Goal: Task Accomplishment & Management: Manage account settings

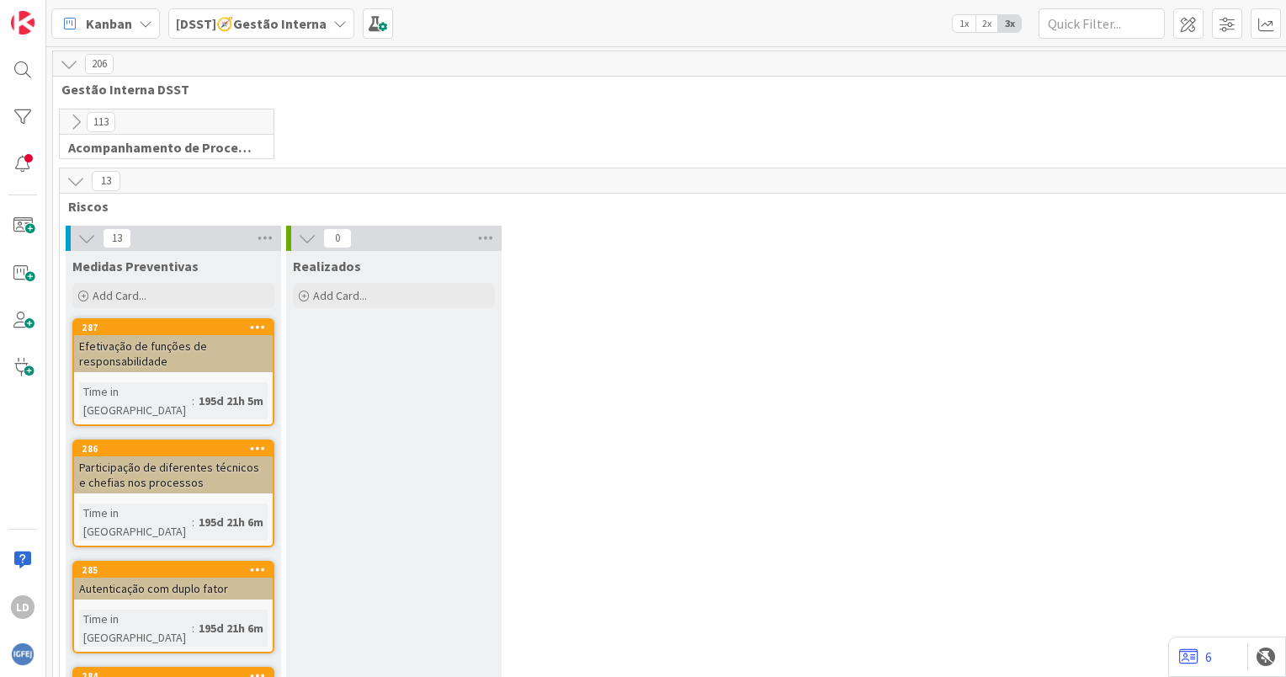
click at [333, 19] on icon at bounding box center [339, 23] width 13 height 13
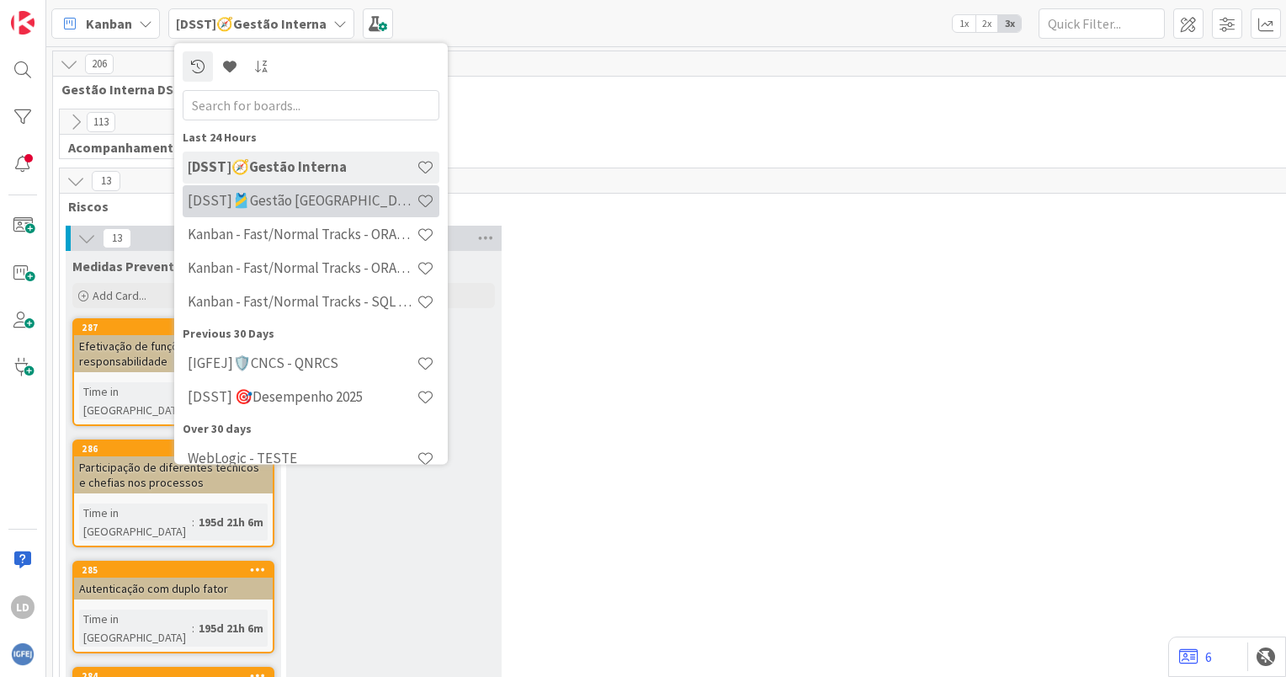
click at [327, 204] on h4 "[DSST]🎽Gestão [GEOGRAPHIC_DATA]" at bounding box center [302, 201] width 229 height 17
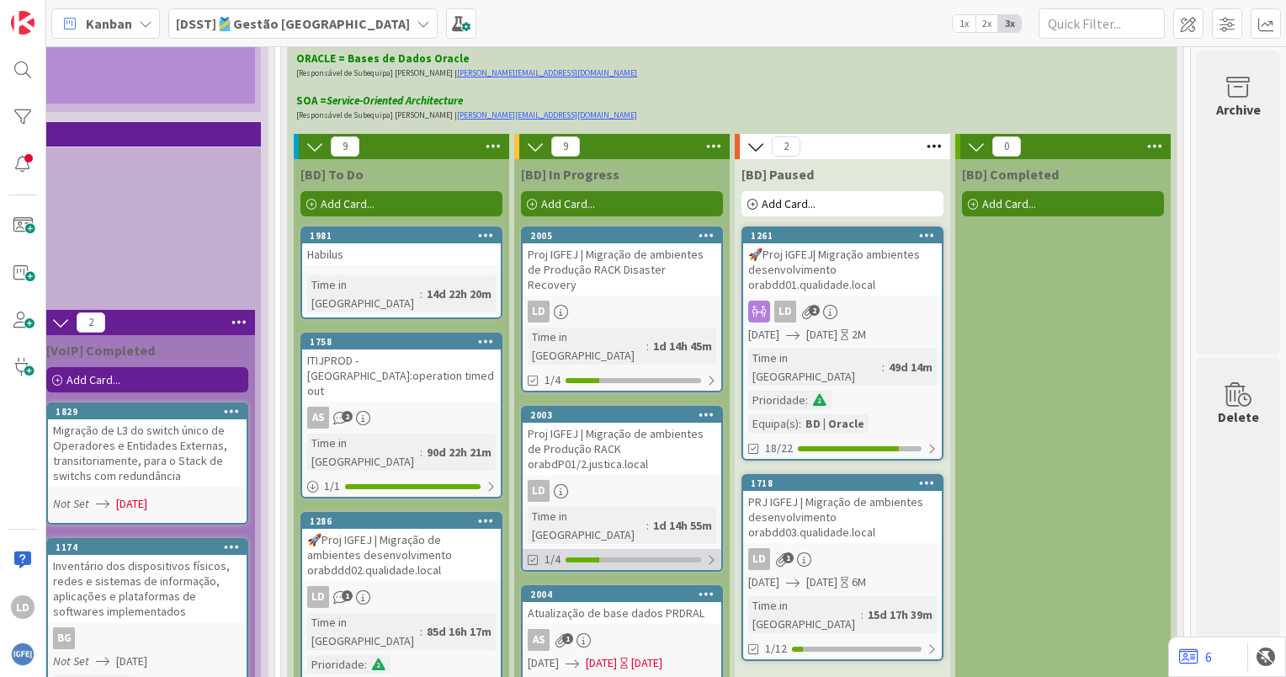
scroll to position [4461, 1633]
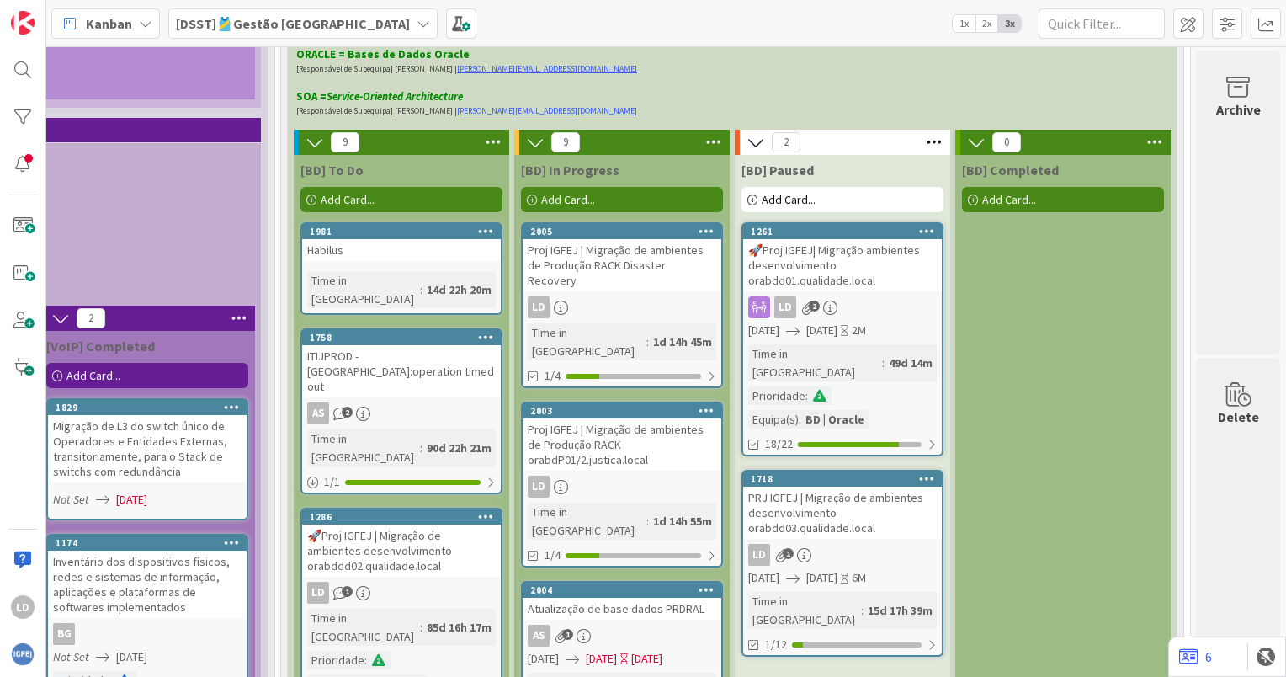
click at [624, 418] on div "Proj IGFEJ | Migração de ambientes de Produção RACK orabdP01/2.justica.local" at bounding box center [622, 444] width 199 height 52
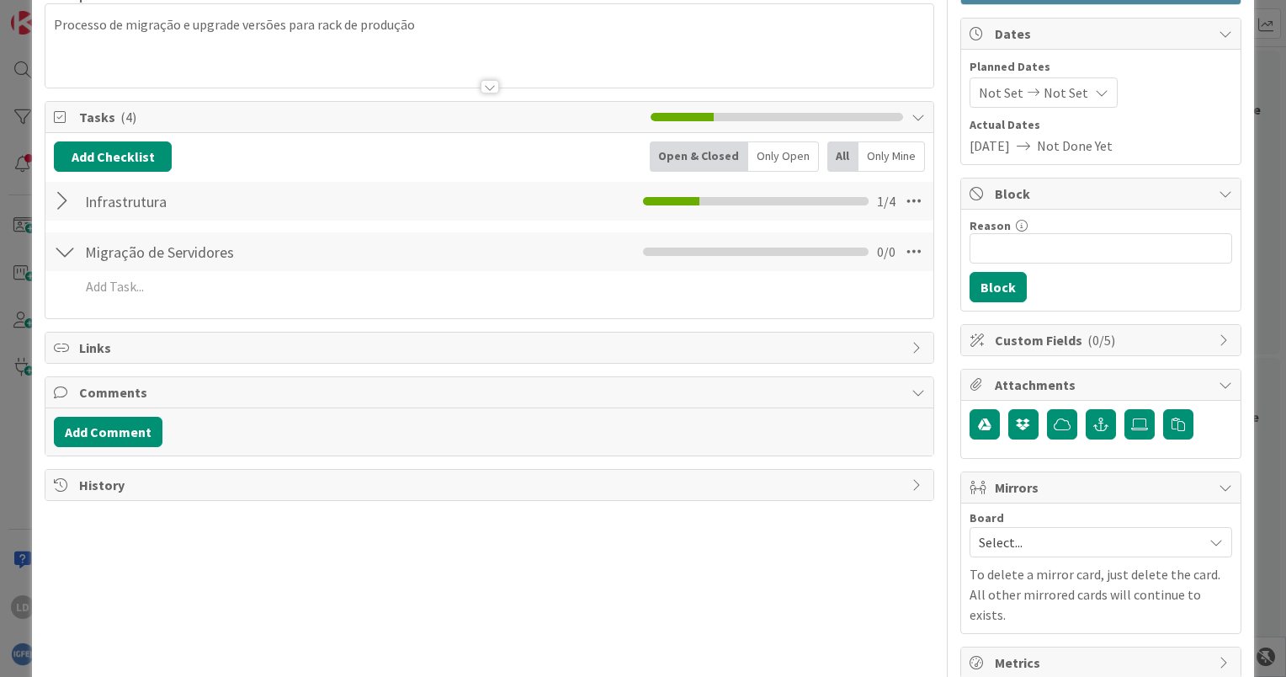
scroll to position [162, 0]
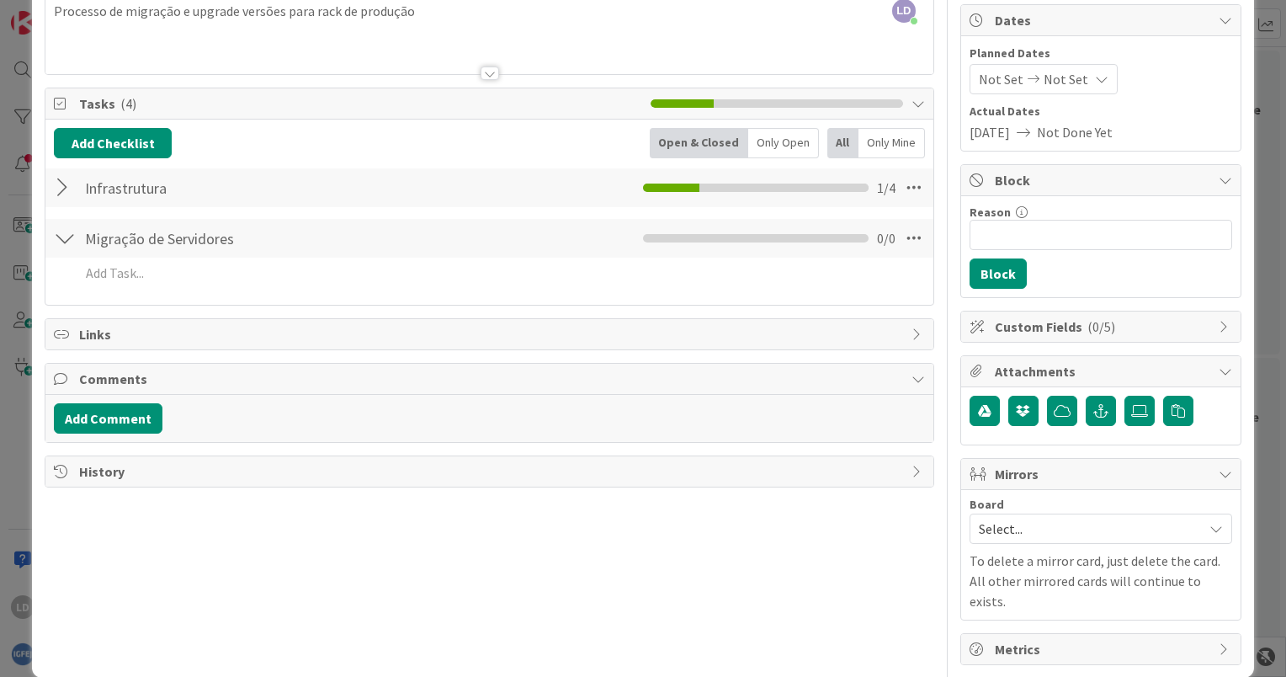
click at [61, 186] on div at bounding box center [65, 188] width 22 height 30
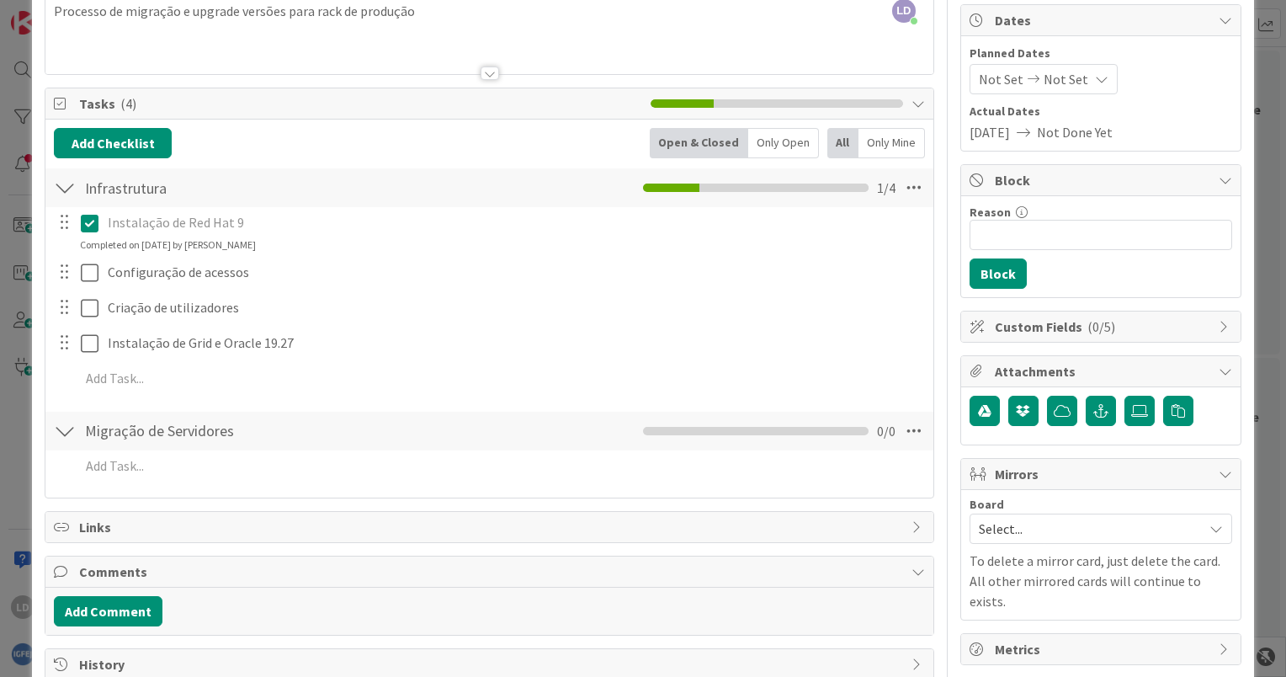
click at [61, 186] on div at bounding box center [65, 188] width 22 height 30
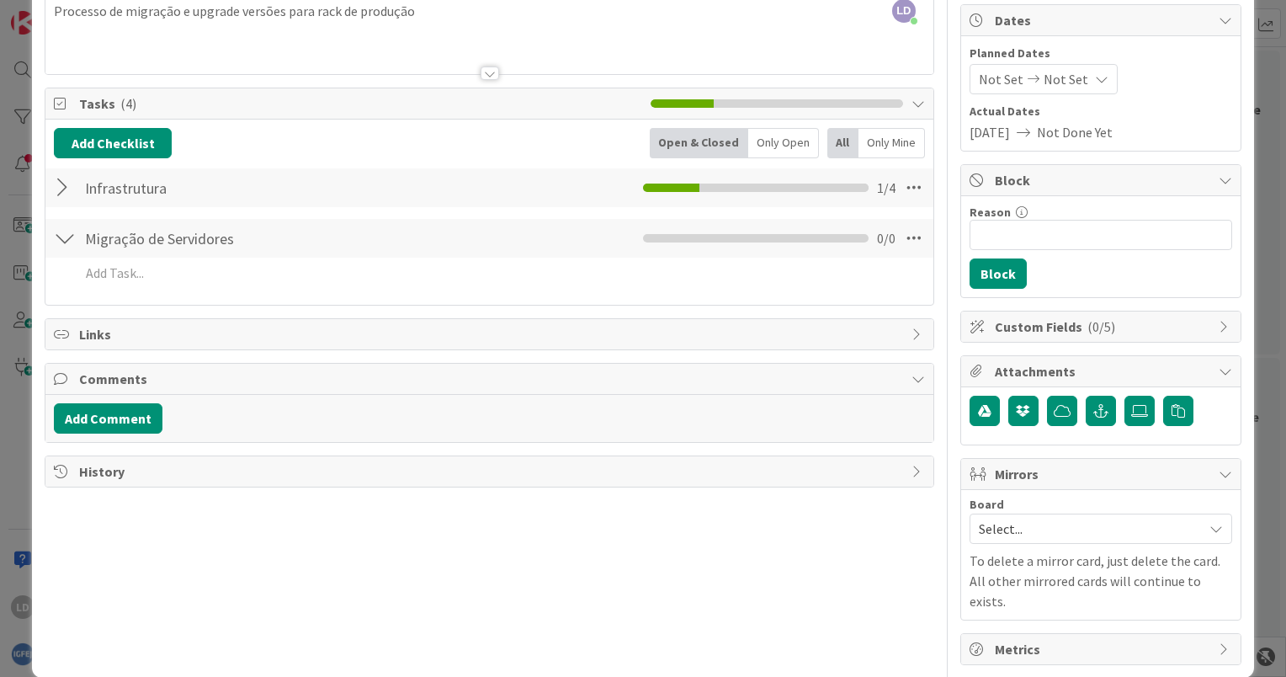
click at [64, 238] on div at bounding box center [65, 238] width 22 height 30
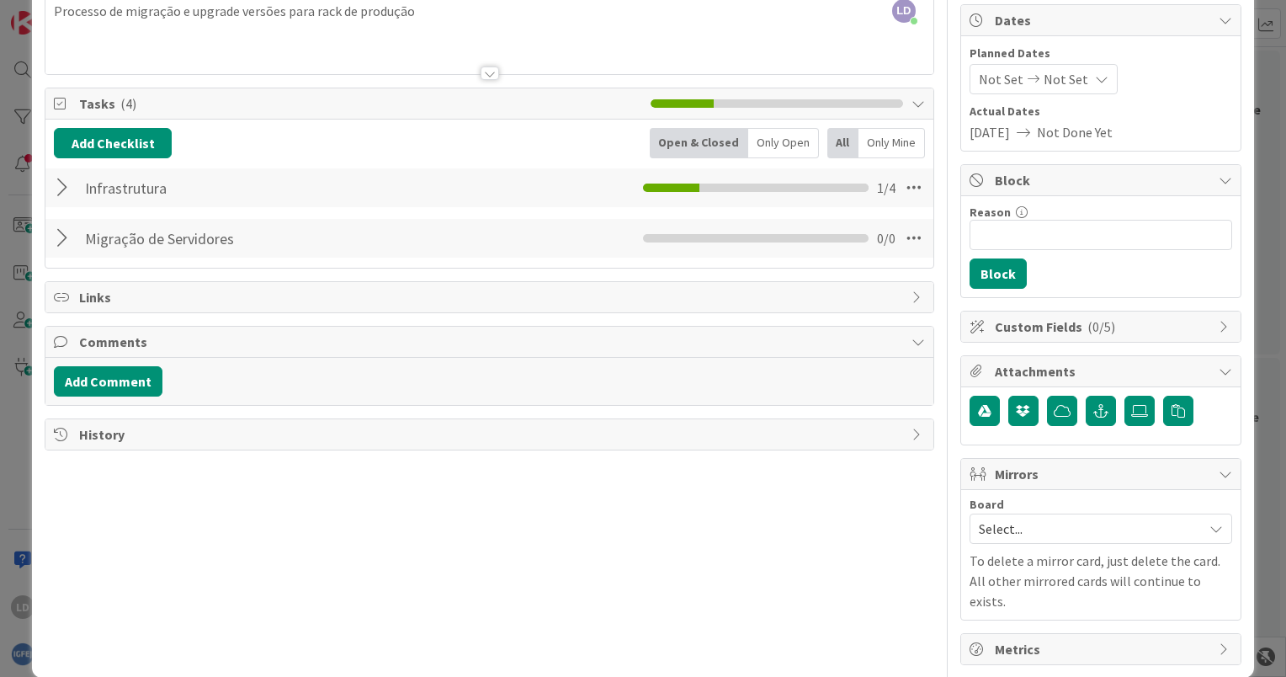
click at [64, 238] on div at bounding box center [65, 238] width 22 height 30
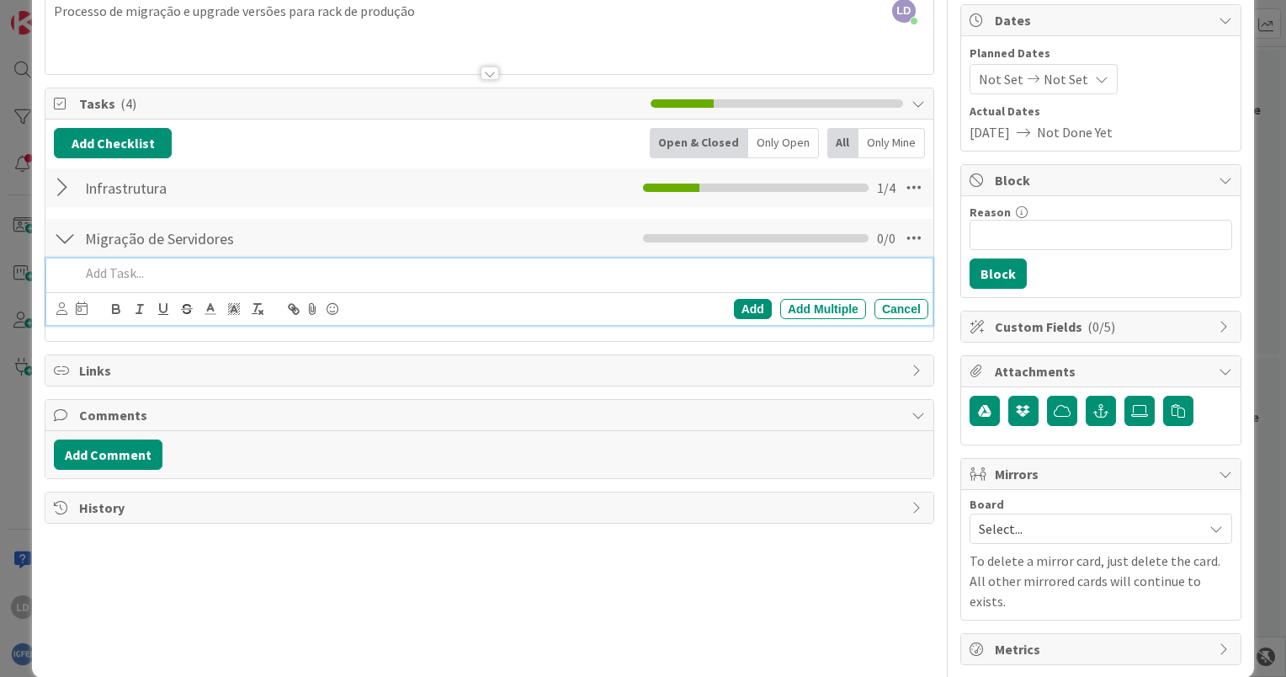
click at [103, 273] on p at bounding box center [501, 272] width 842 height 19
click at [113, 264] on p at bounding box center [501, 272] width 842 height 19
click at [739, 305] on div "Add" at bounding box center [753, 309] width 38 height 20
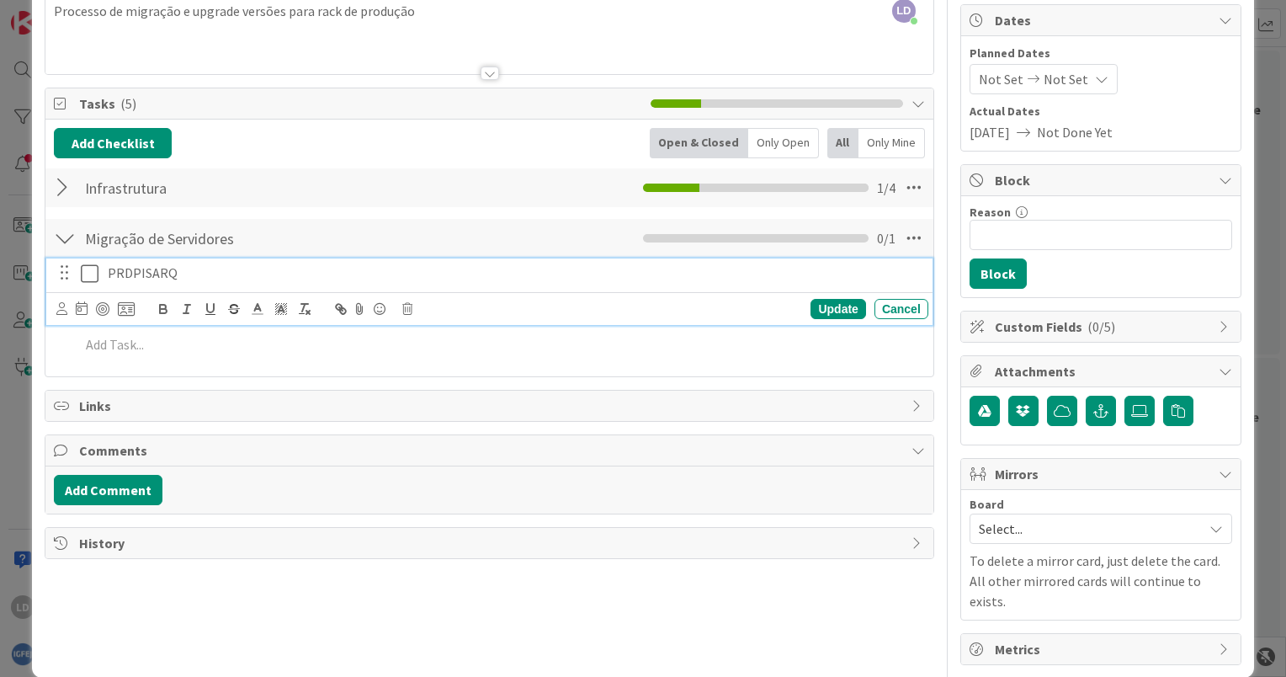
click at [88, 274] on icon at bounding box center [90, 273] width 18 height 20
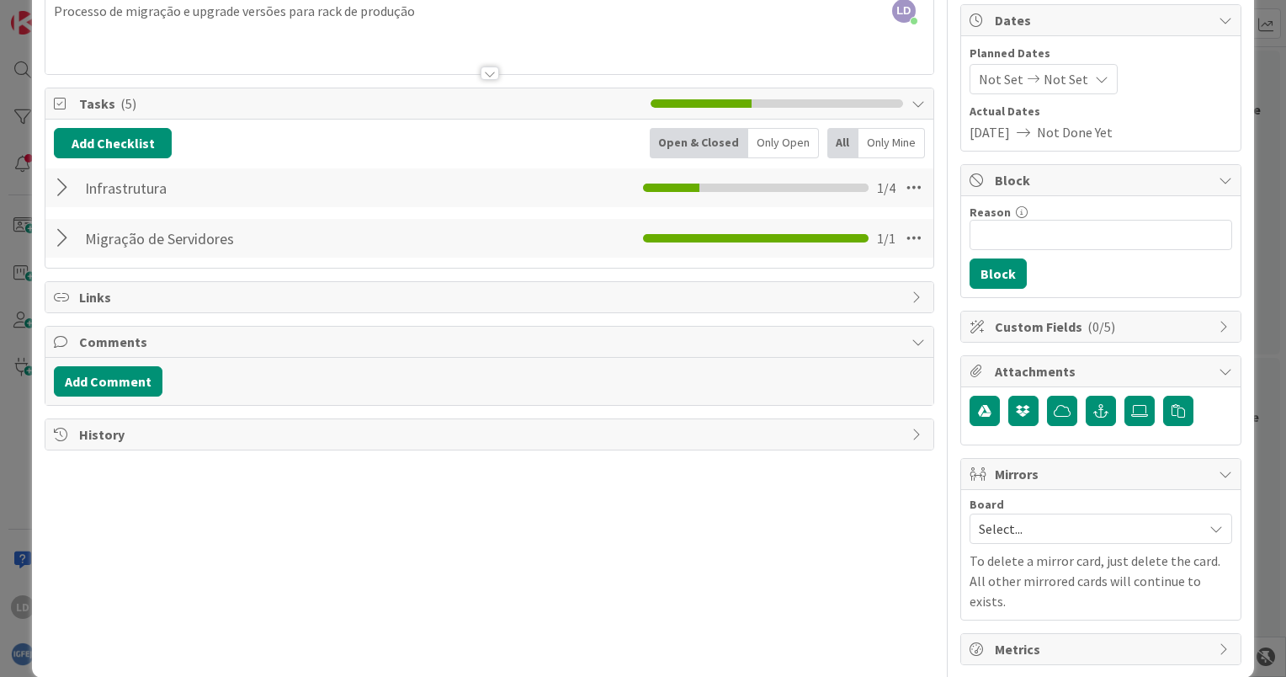
click at [59, 240] on div at bounding box center [65, 238] width 22 height 30
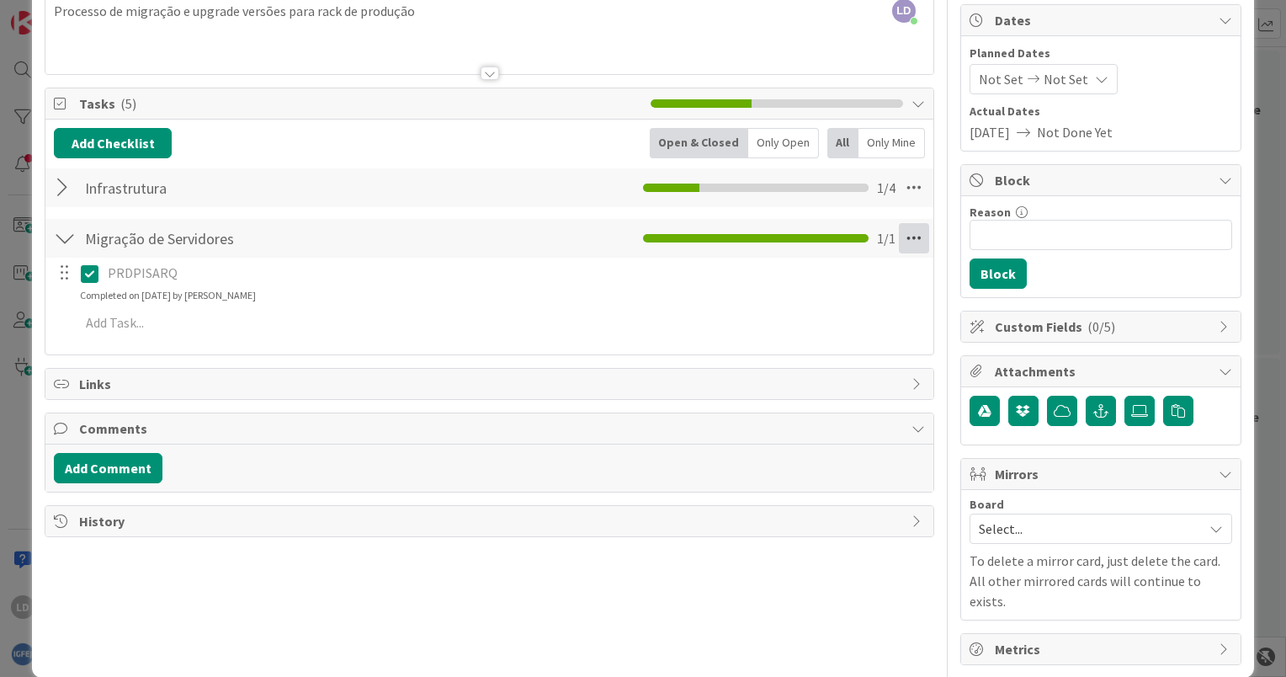
click at [900, 231] on icon at bounding box center [914, 238] width 30 height 30
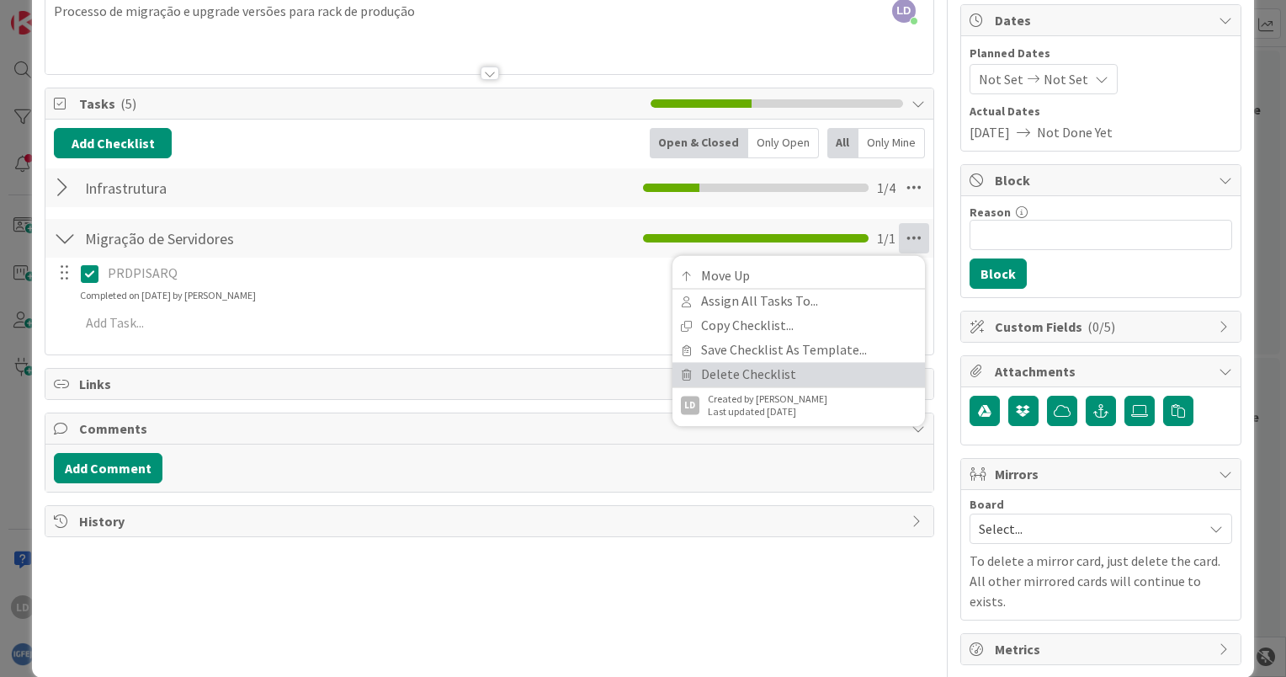
click at [783, 368] on link "Delete Checklist" at bounding box center [798, 374] width 252 height 24
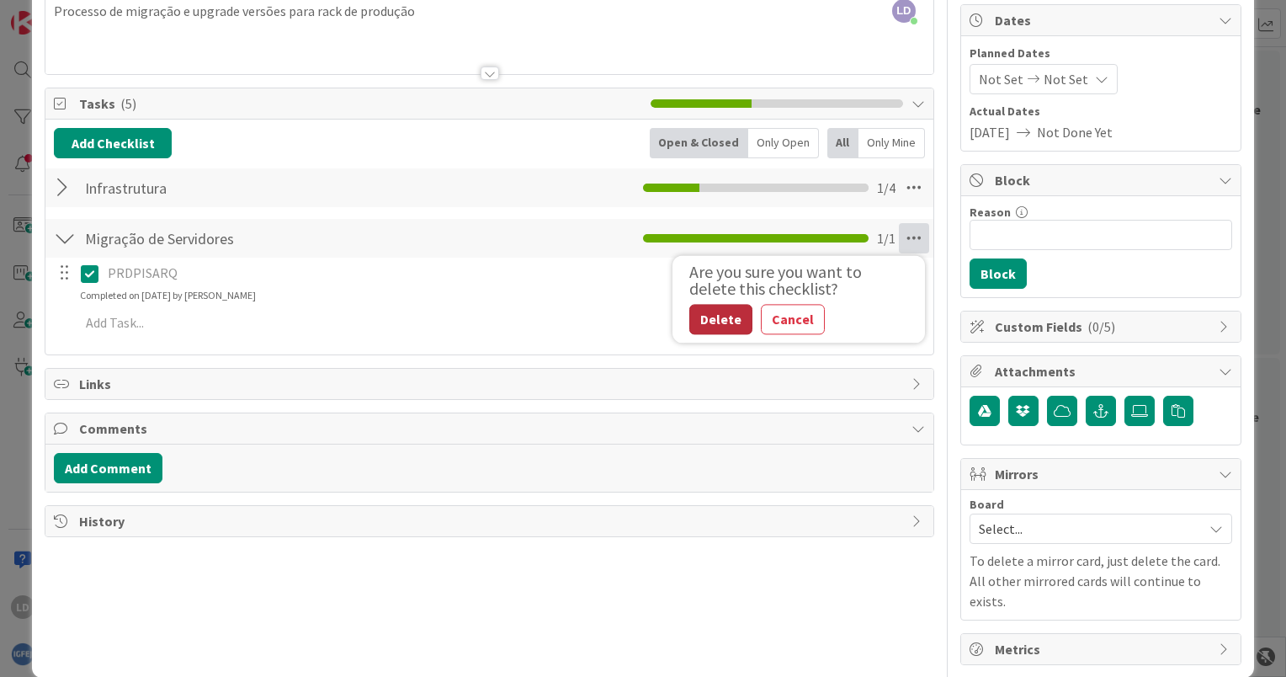
click at [725, 310] on button "Delete" at bounding box center [720, 319] width 63 height 30
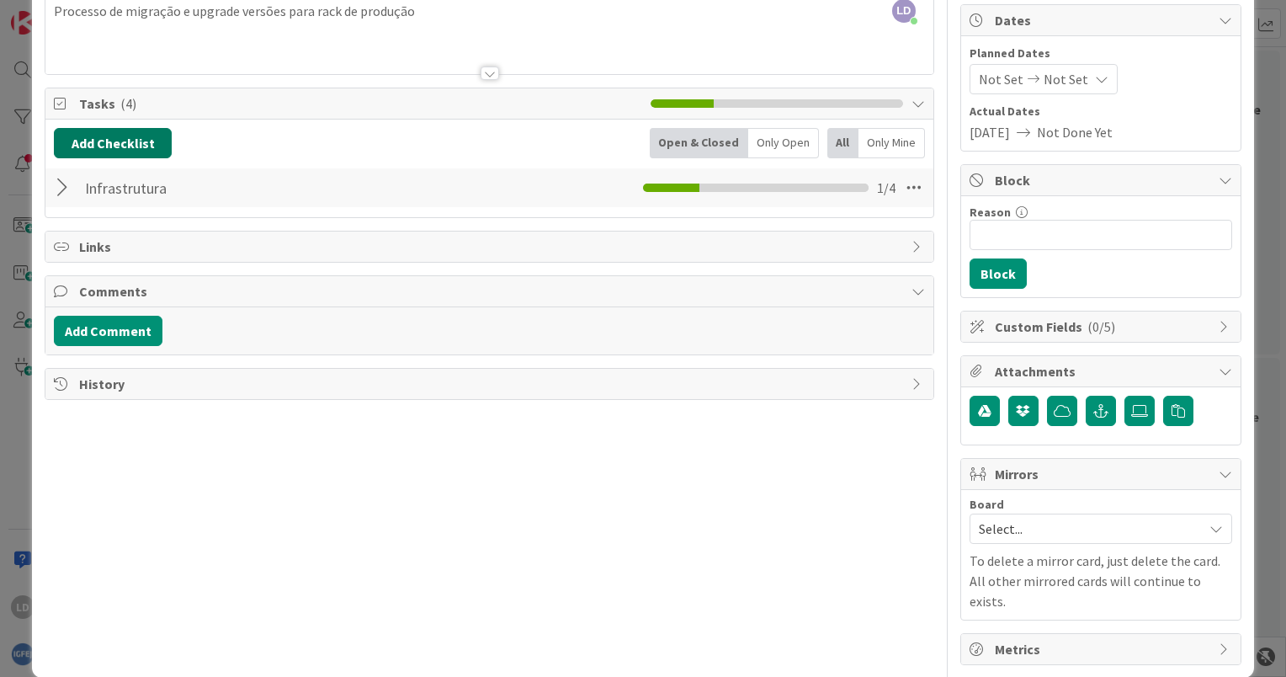
click at [117, 140] on button "Add Checklist" at bounding box center [113, 143] width 118 height 30
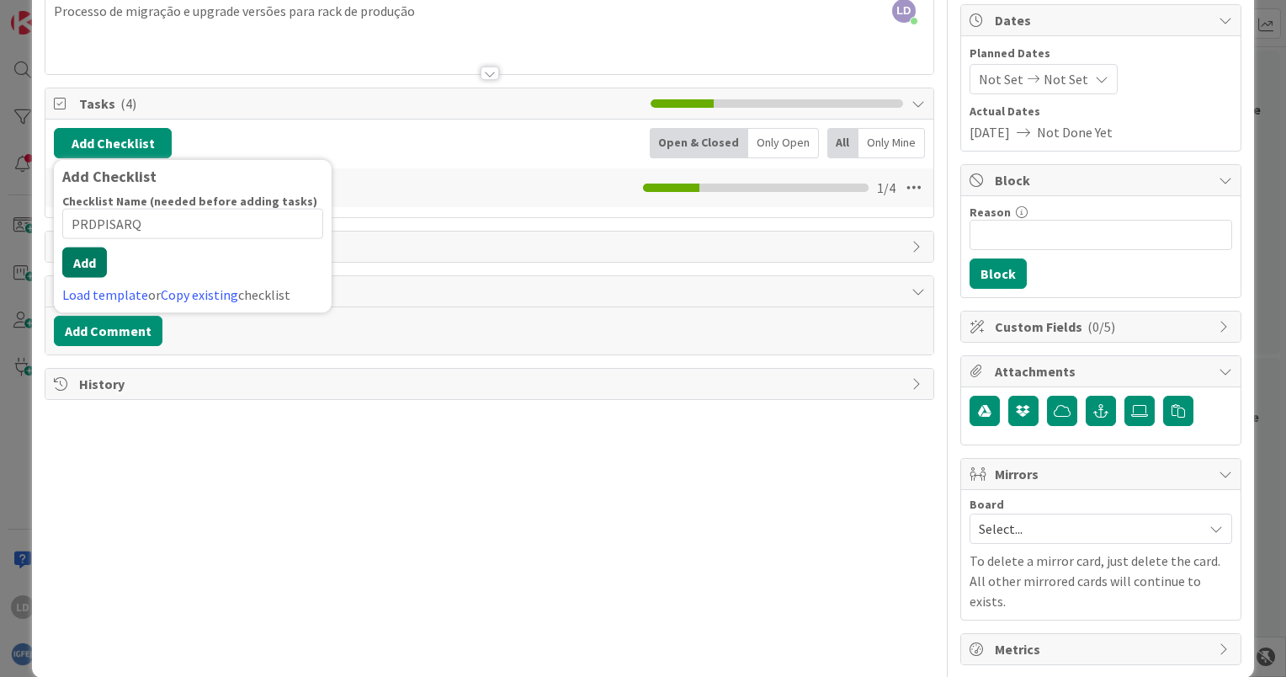
type input "PRDPISARQ"
click at [97, 259] on button "Add" at bounding box center [84, 262] width 45 height 30
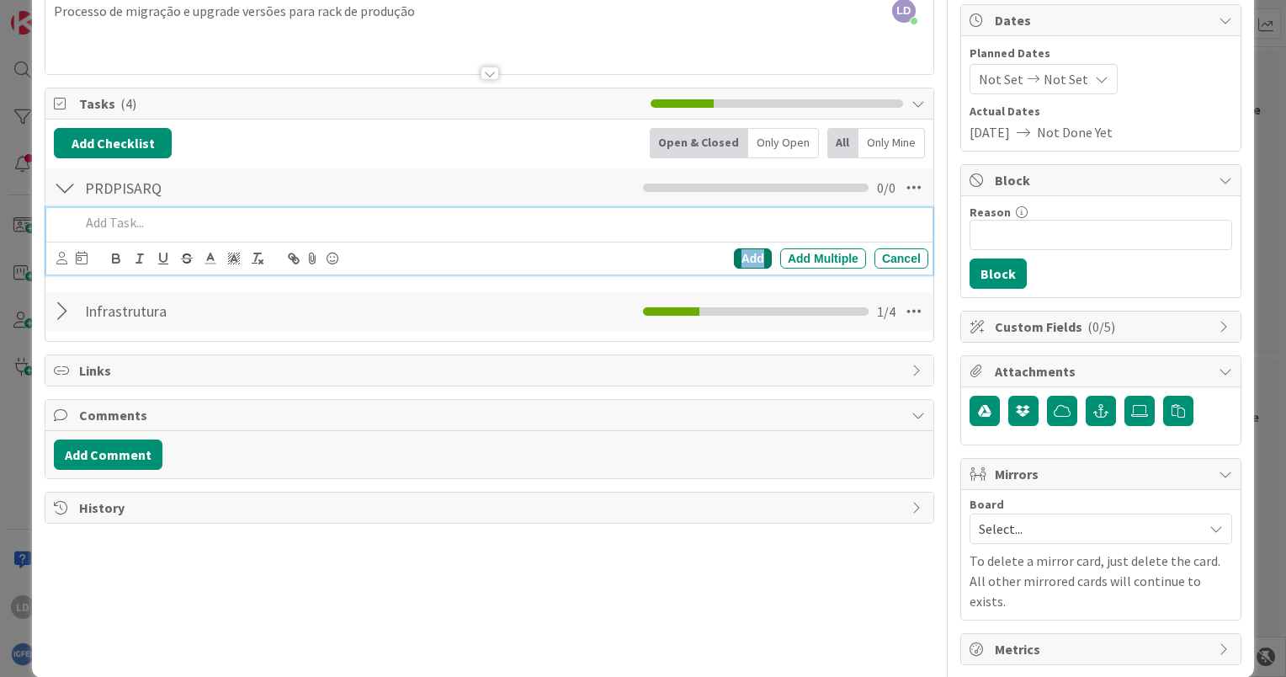
click at [735, 252] on div "Add" at bounding box center [753, 258] width 38 height 20
click at [133, 216] on p at bounding box center [501, 222] width 842 height 19
click at [736, 249] on div "Add" at bounding box center [753, 258] width 38 height 20
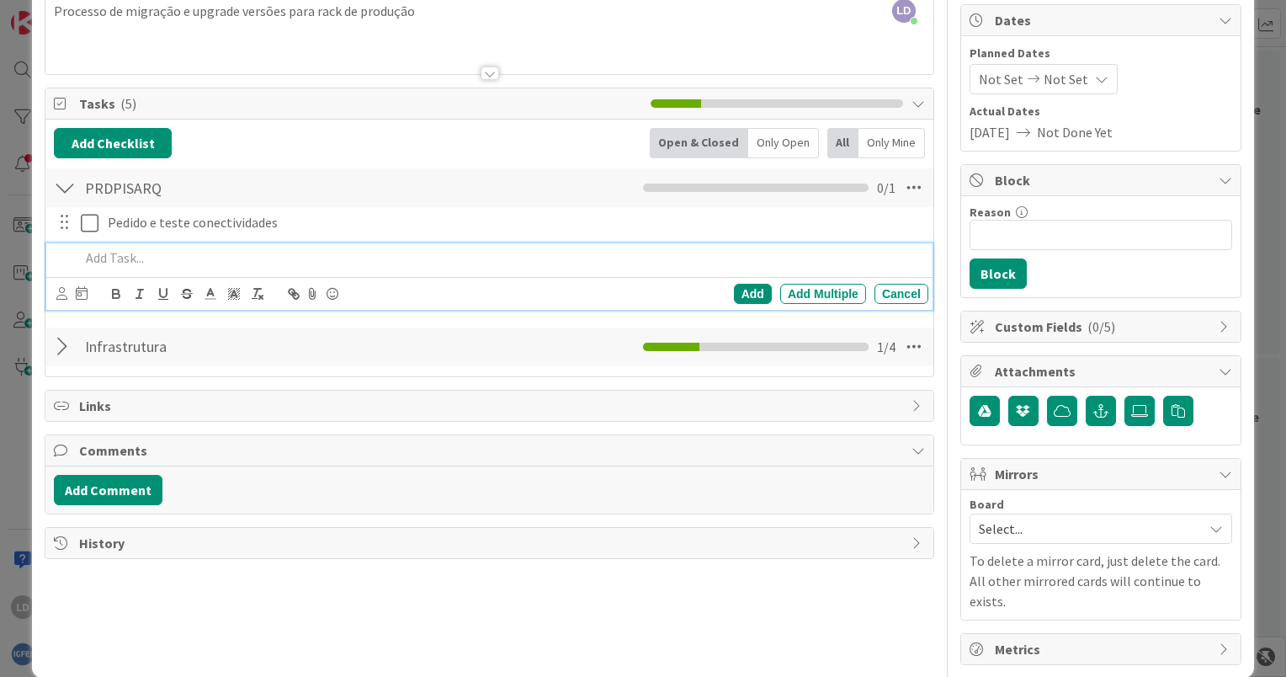
click at [407, 266] on div at bounding box center [500, 257] width 855 height 29
click at [734, 288] on div "Add" at bounding box center [753, 294] width 38 height 20
click at [123, 262] on p at bounding box center [501, 257] width 842 height 19
click at [743, 292] on div "Add" at bounding box center [753, 294] width 38 height 20
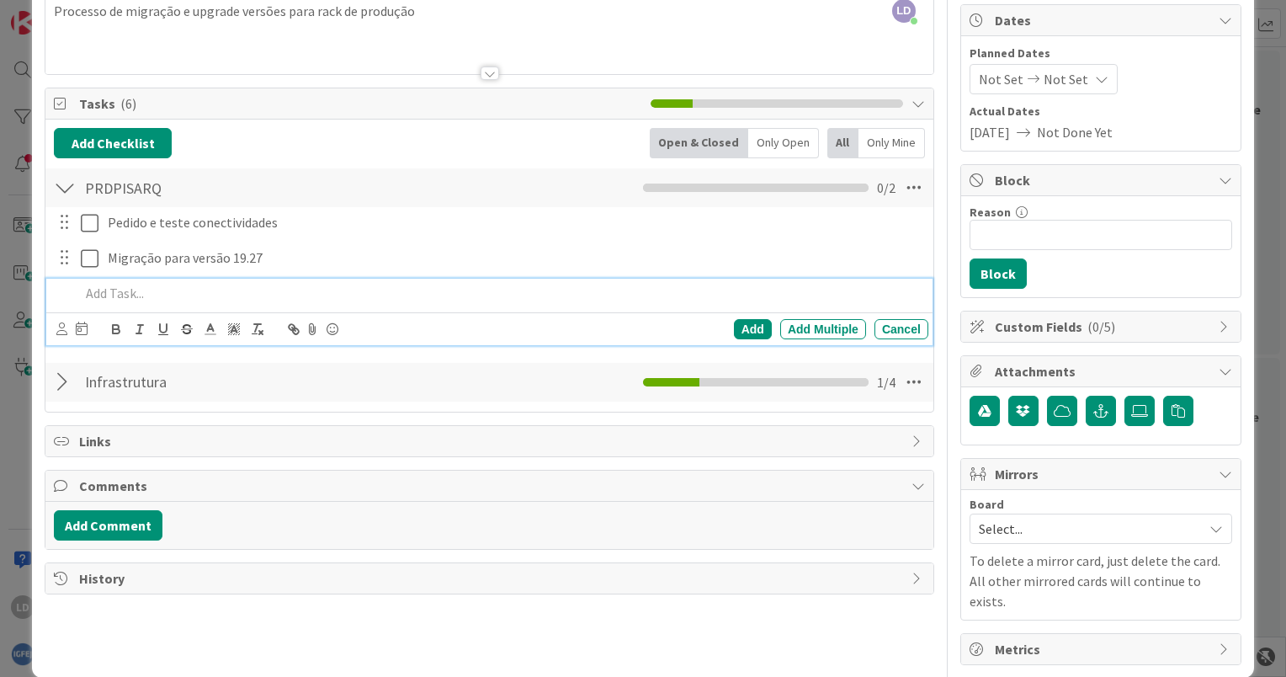
click at [127, 290] on p at bounding box center [501, 293] width 842 height 19
click at [66, 182] on div at bounding box center [65, 188] width 22 height 30
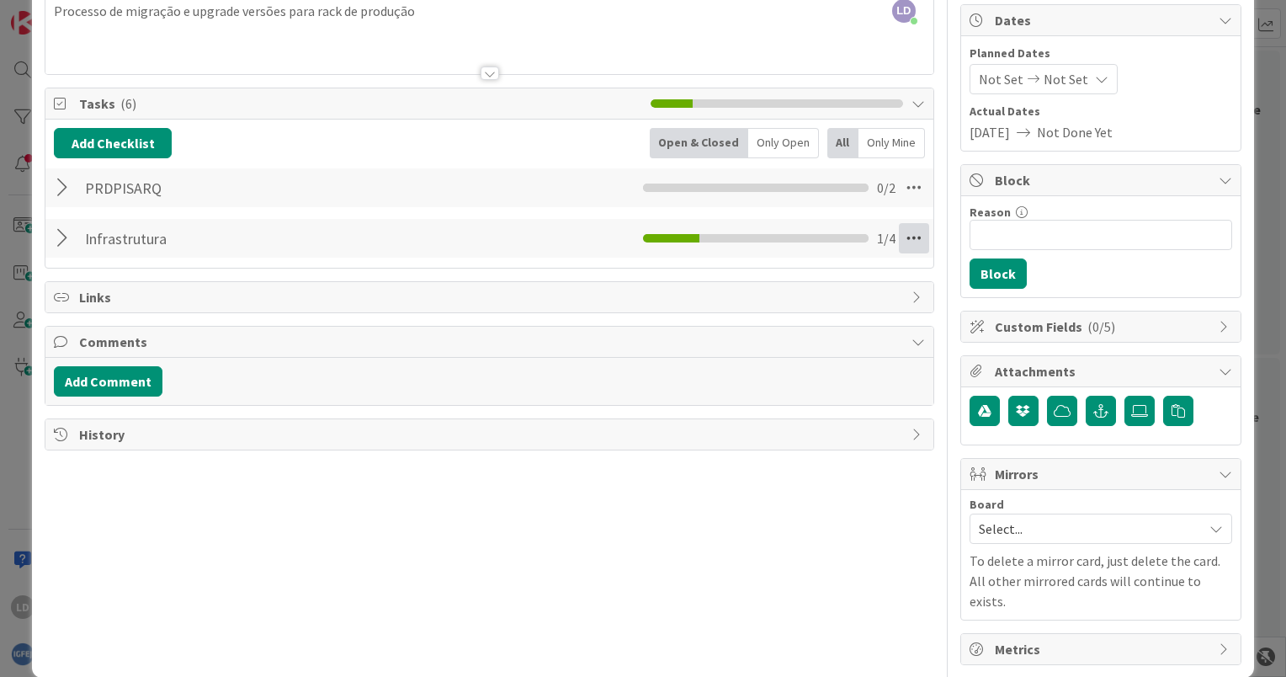
click at [902, 237] on icon at bounding box center [914, 238] width 30 height 30
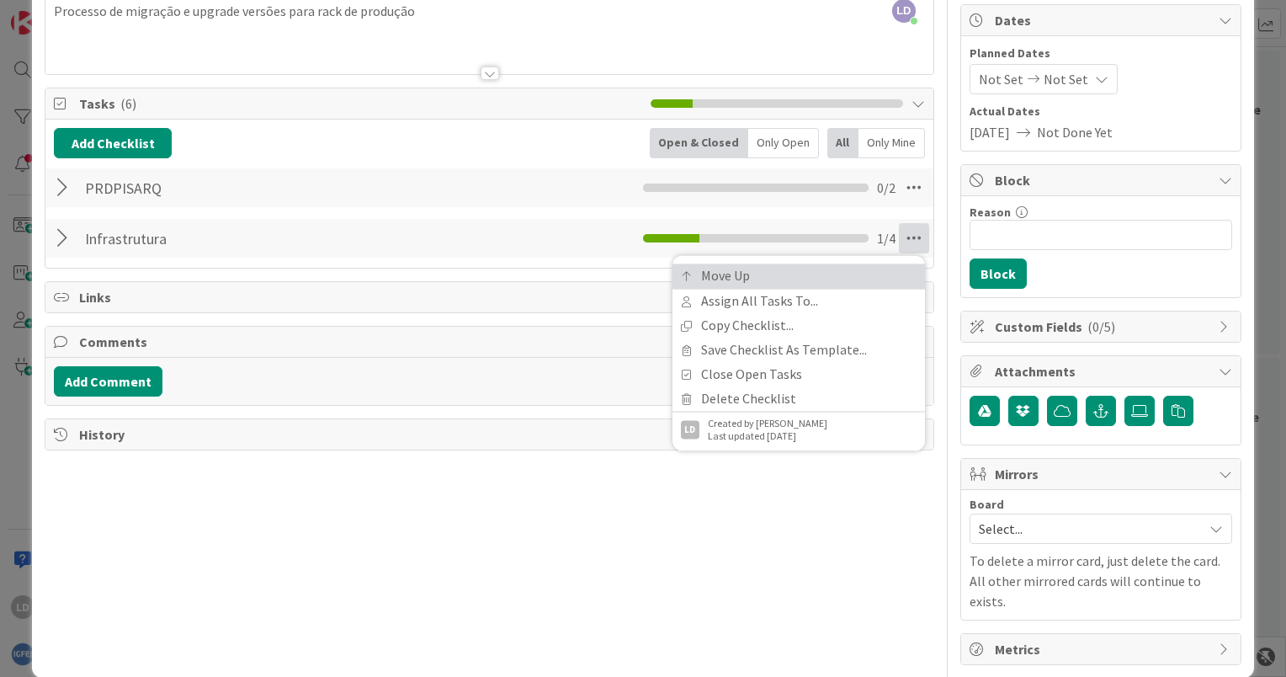
click at [813, 274] on link "Move Up" at bounding box center [798, 275] width 252 height 24
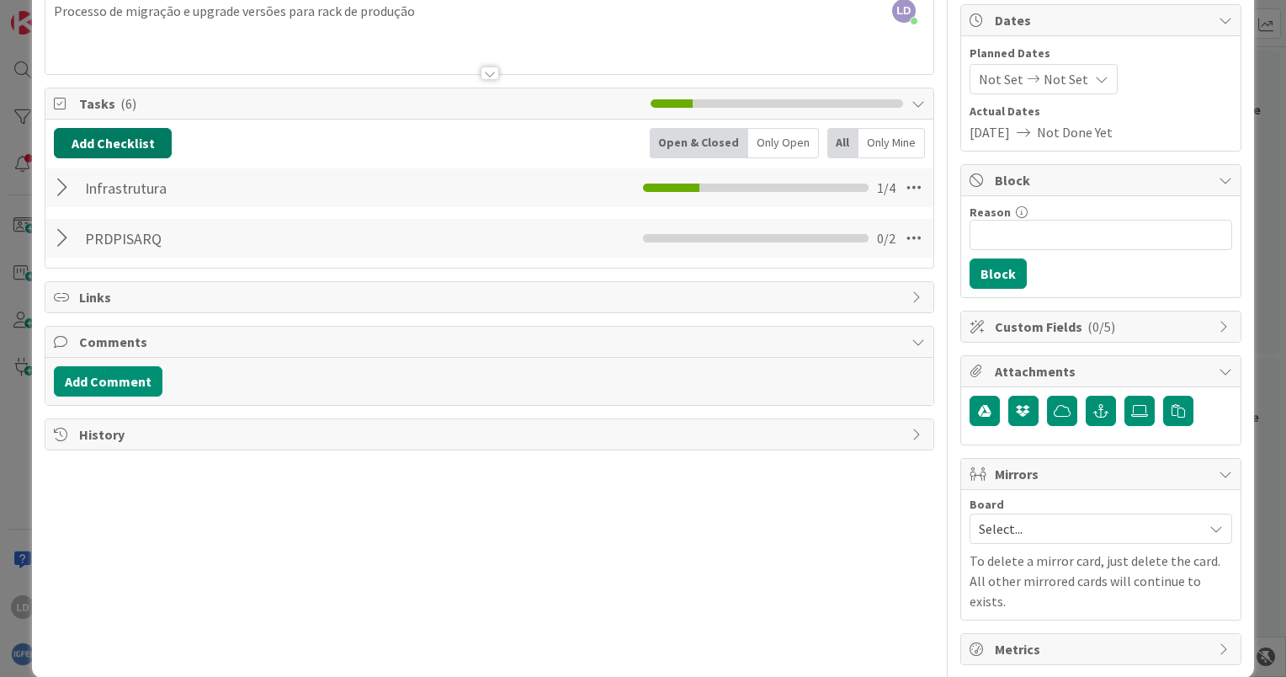
click at [135, 138] on button "Add Checklist" at bounding box center [113, 143] width 118 height 30
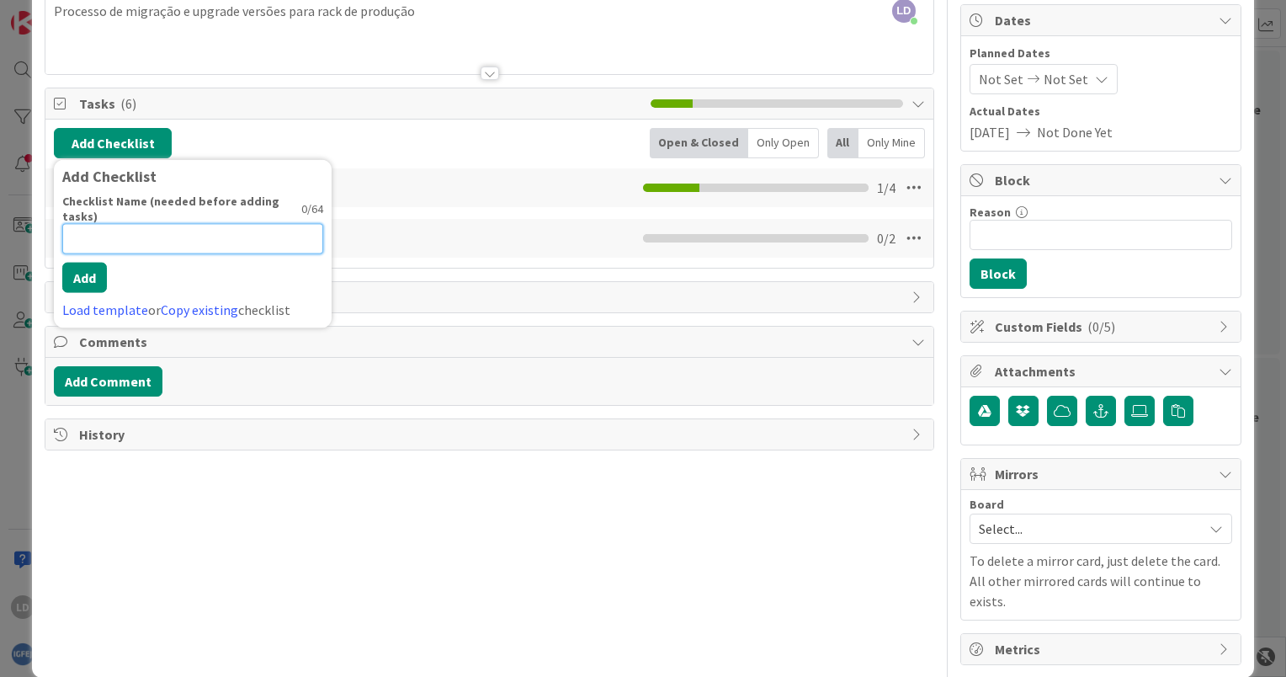
click at [148, 224] on input at bounding box center [192, 239] width 261 height 30
paste input "PRDCCSOA"
type input "PRDCCSOA"
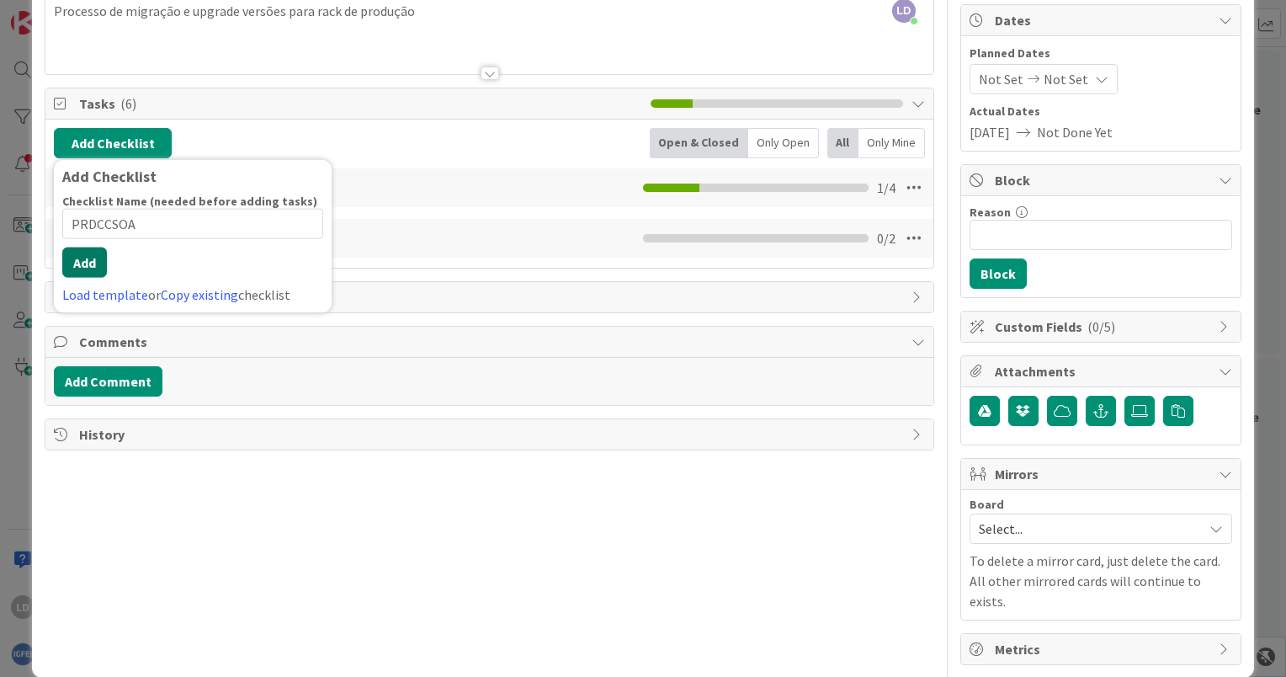
click at [92, 256] on button "Add" at bounding box center [84, 262] width 45 height 30
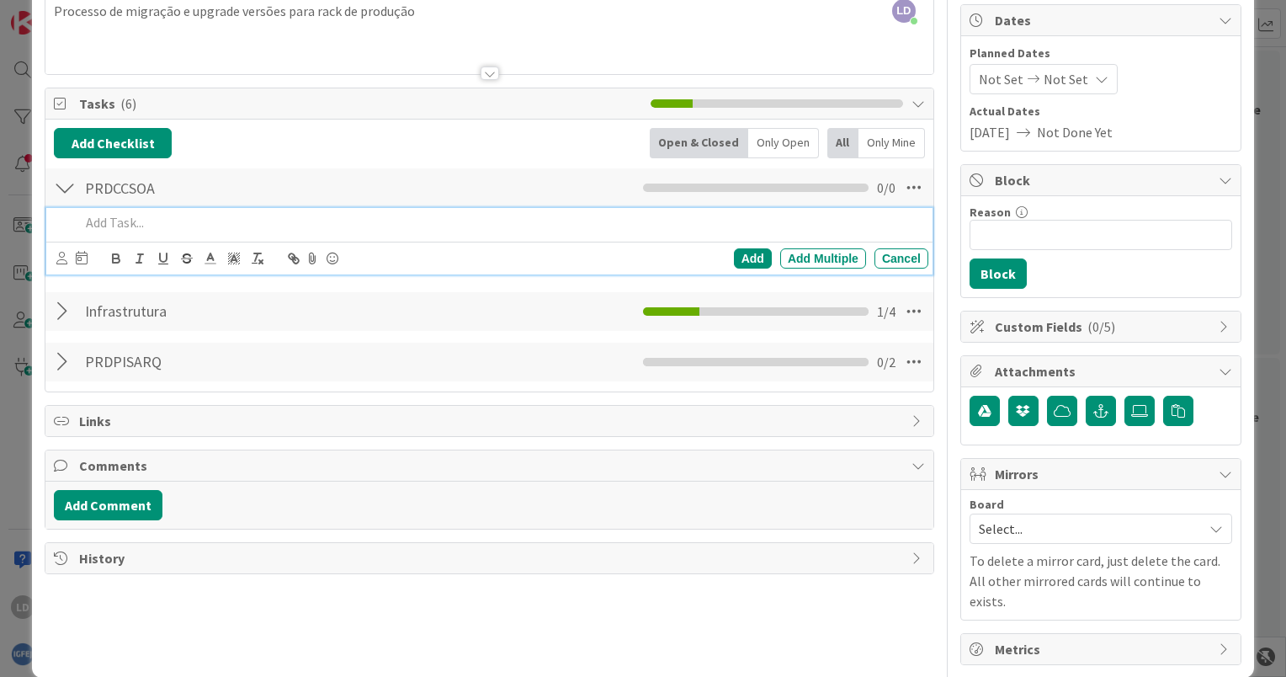
click at [64, 353] on div at bounding box center [65, 362] width 22 height 30
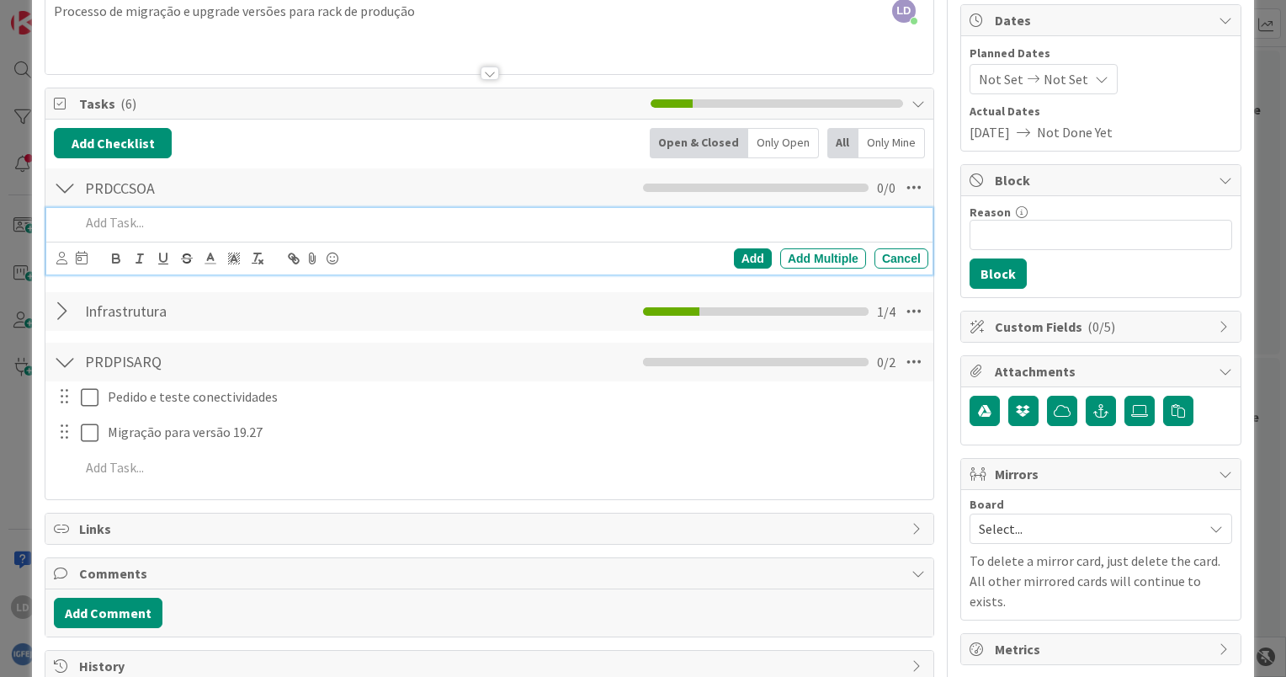
click at [130, 220] on p at bounding box center [501, 222] width 842 height 19
click at [742, 256] on div "Add" at bounding box center [753, 258] width 38 height 20
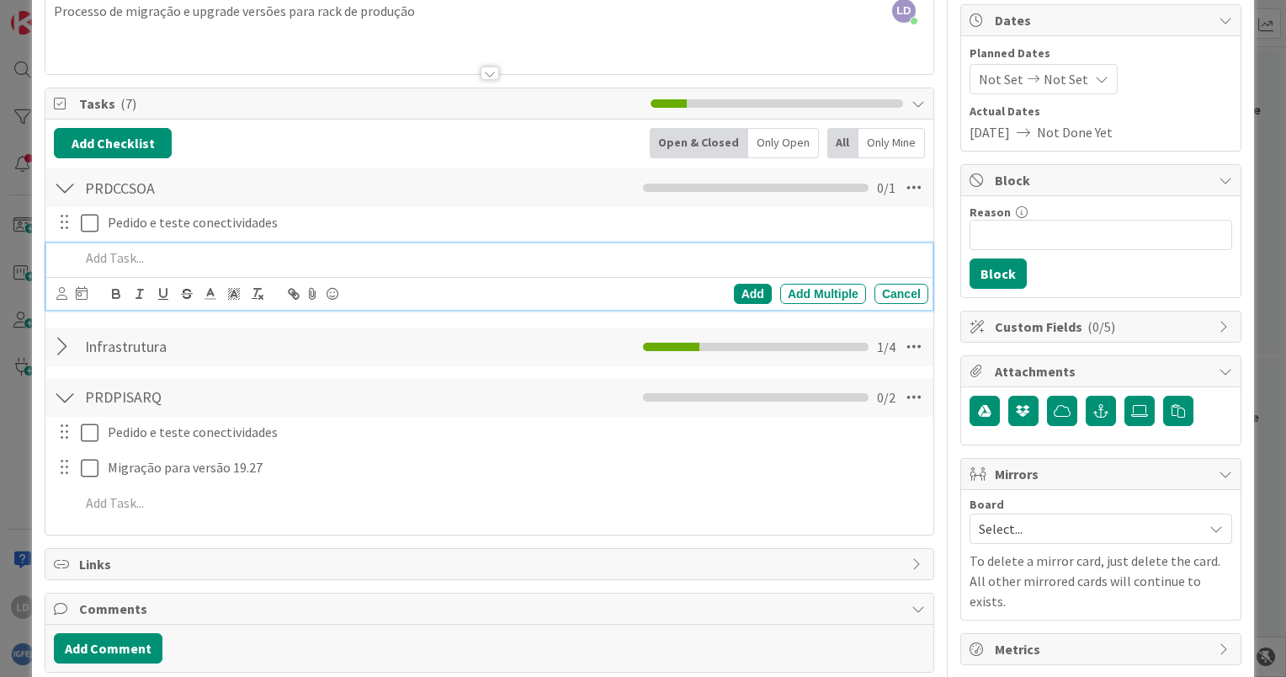
click at [112, 263] on p at bounding box center [501, 257] width 842 height 19
click at [742, 291] on div "Add" at bounding box center [753, 294] width 38 height 20
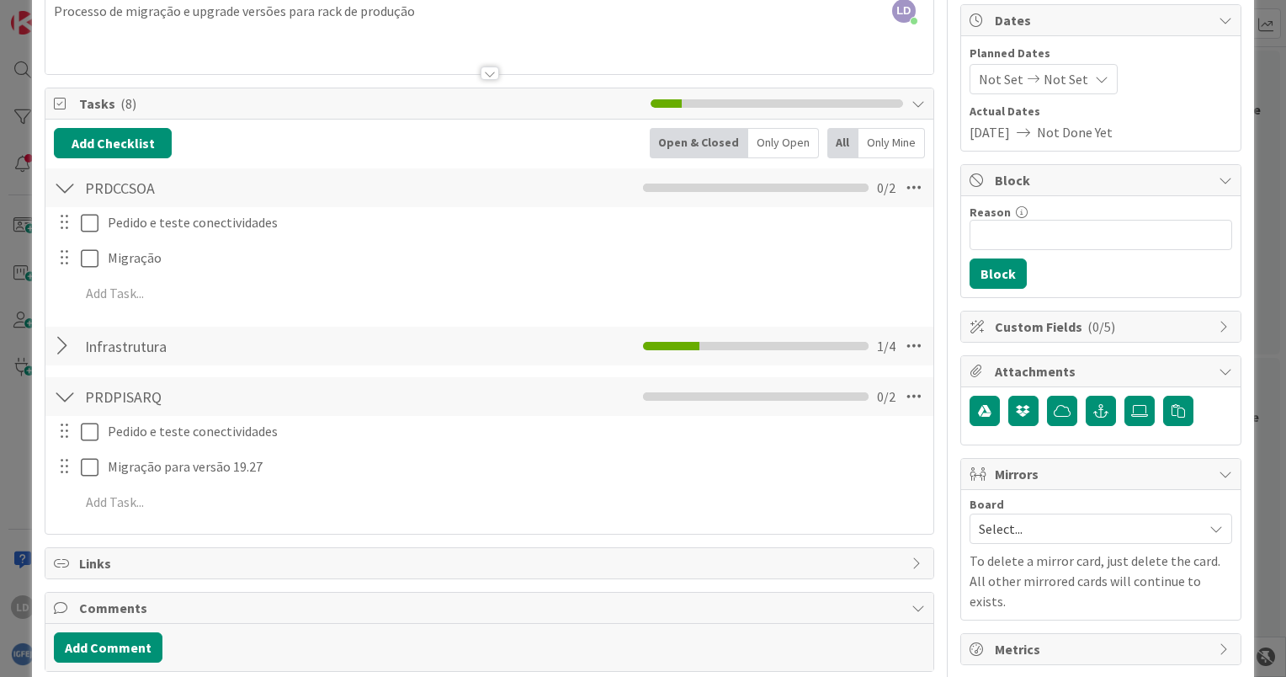
click at [68, 187] on div at bounding box center [65, 188] width 22 height 30
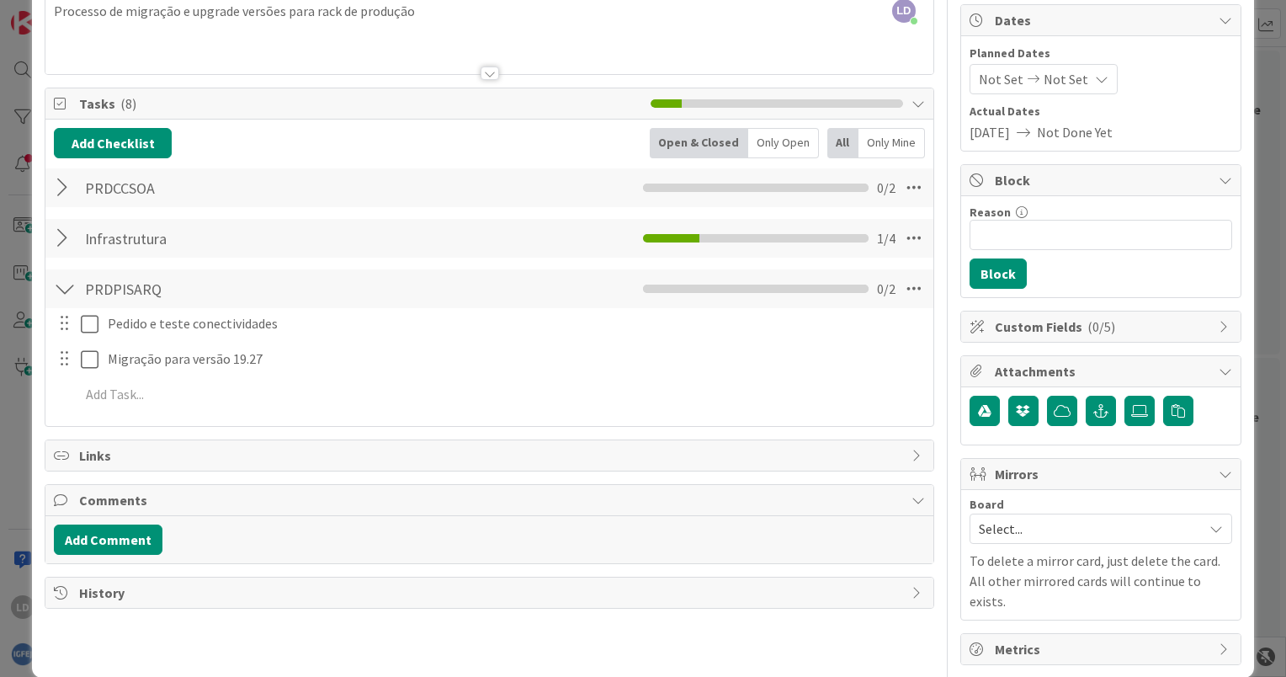
click at [63, 284] on div at bounding box center [65, 289] width 22 height 30
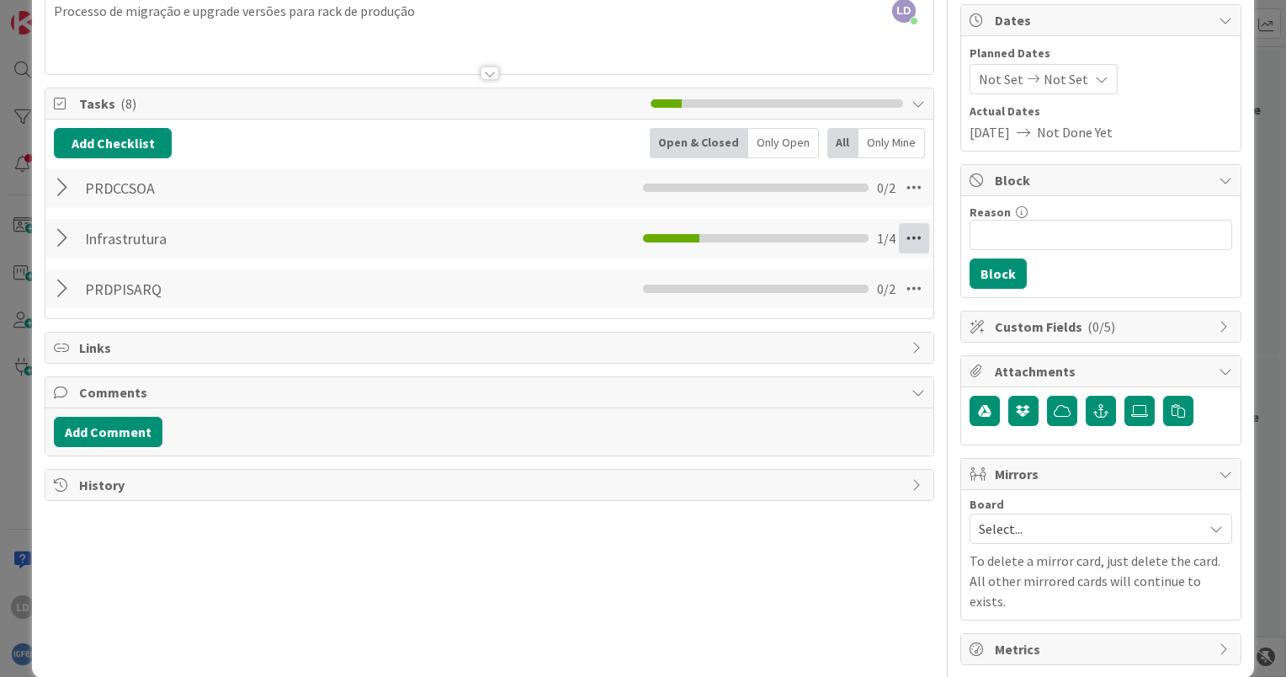
click at [899, 236] on icon at bounding box center [914, 238] width 30 height 30
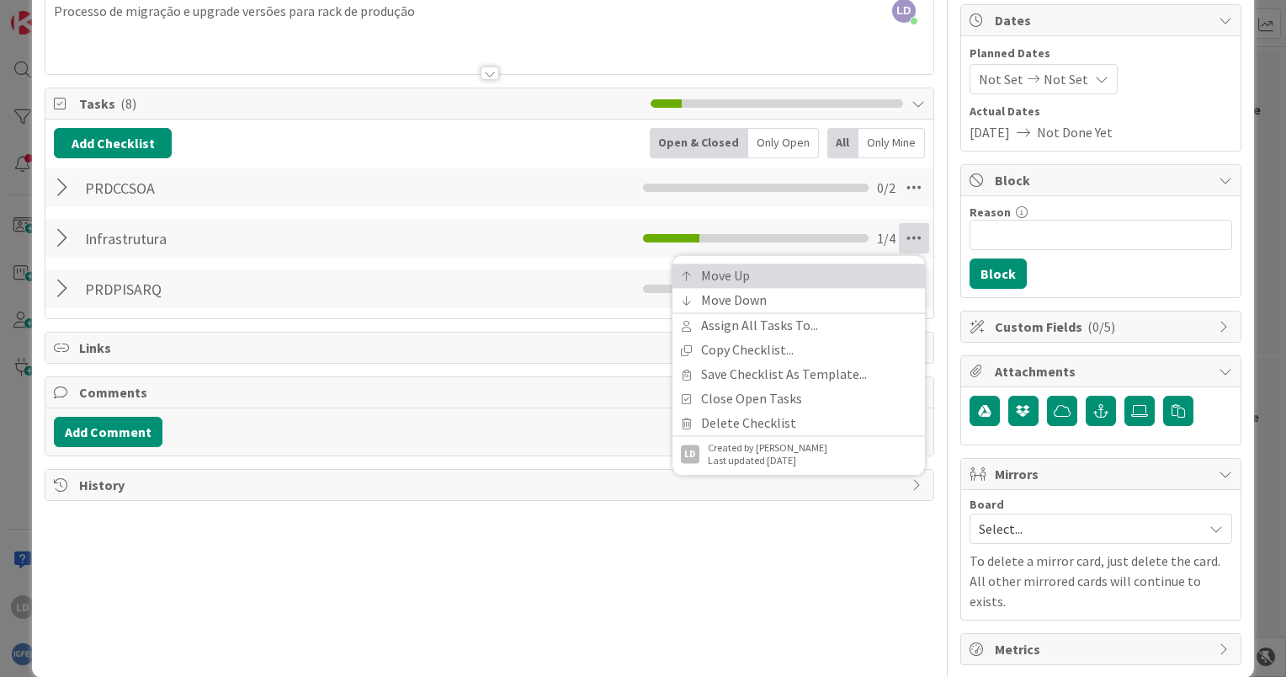
click at [795, 278] on link "Move Up" at bounding box center [798, 275] width 252 height 24
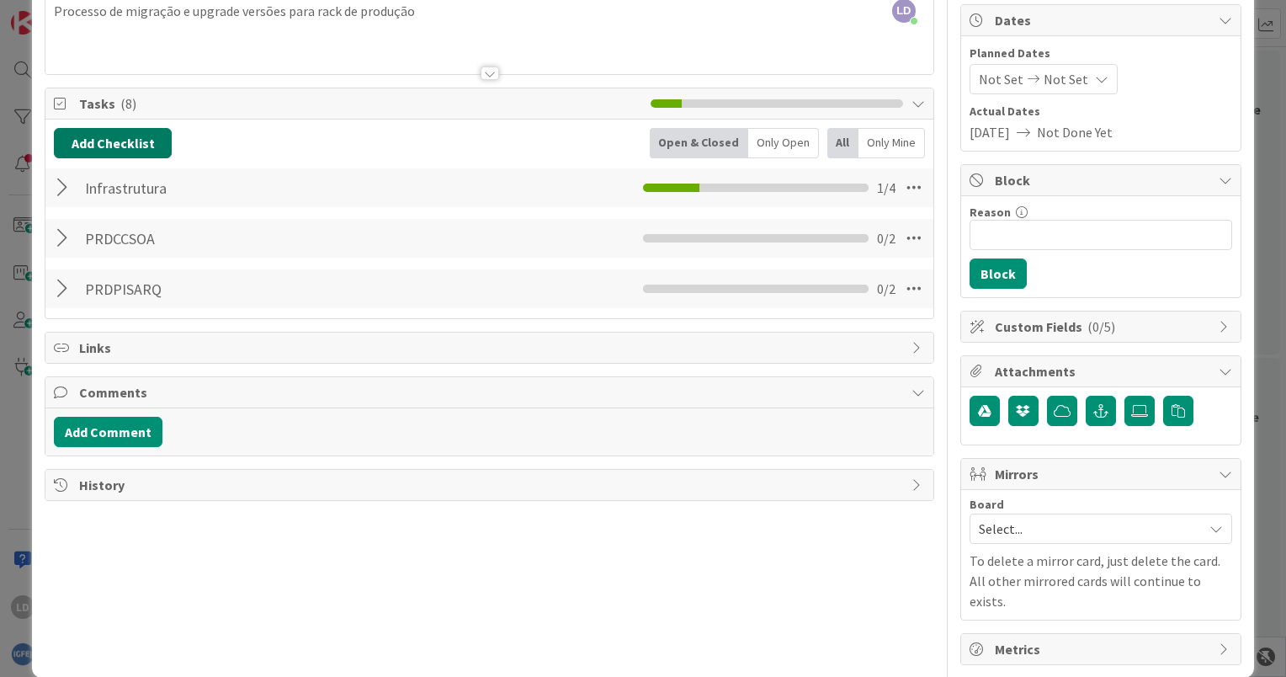
click at [88, 141] on button "Add Checklist" at bounding box center [113, 143] width 118 height 30
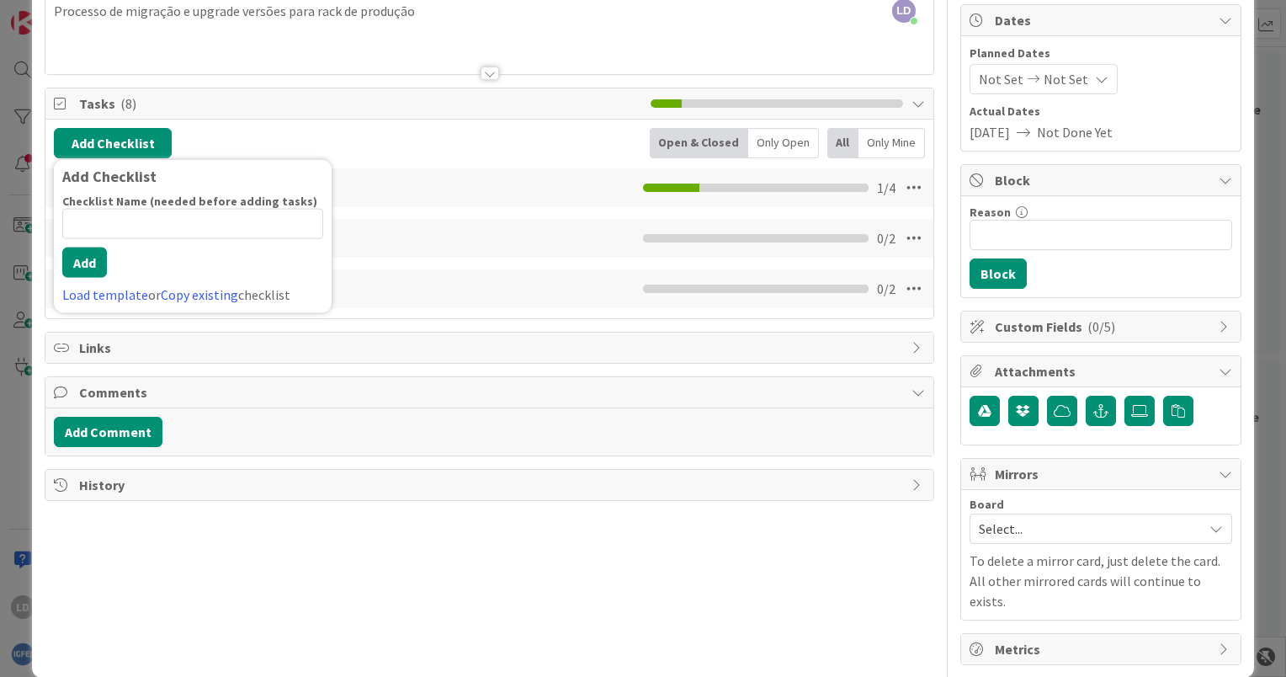
click at [118, 205] on label "Checklist Name (needed before adding tasks)" at bounding box center [189, 201] width 255 height 15
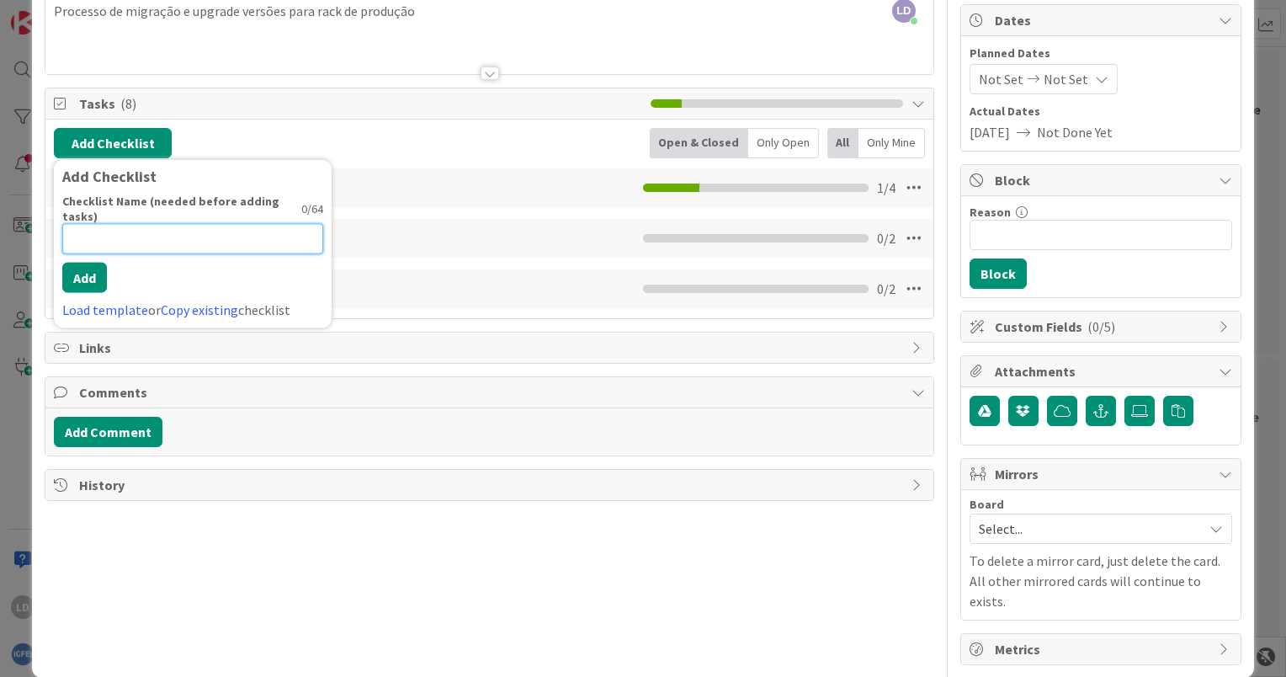
click at [117, 224] on input at bounding box center [192, 239] width 261 height 30
paste input "PRDSERCO"
type input "PRDSERCO"
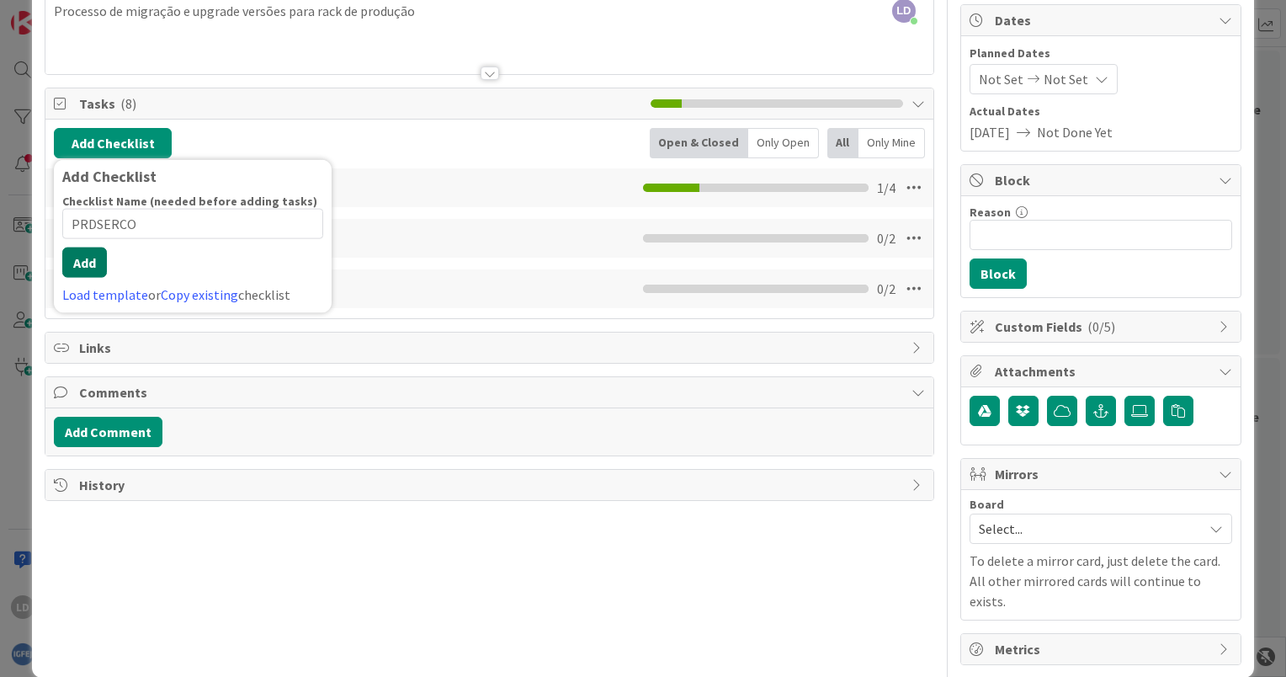
click at [100, 257] on button "Add" at bounding box center [84, 262] width 45 height 30
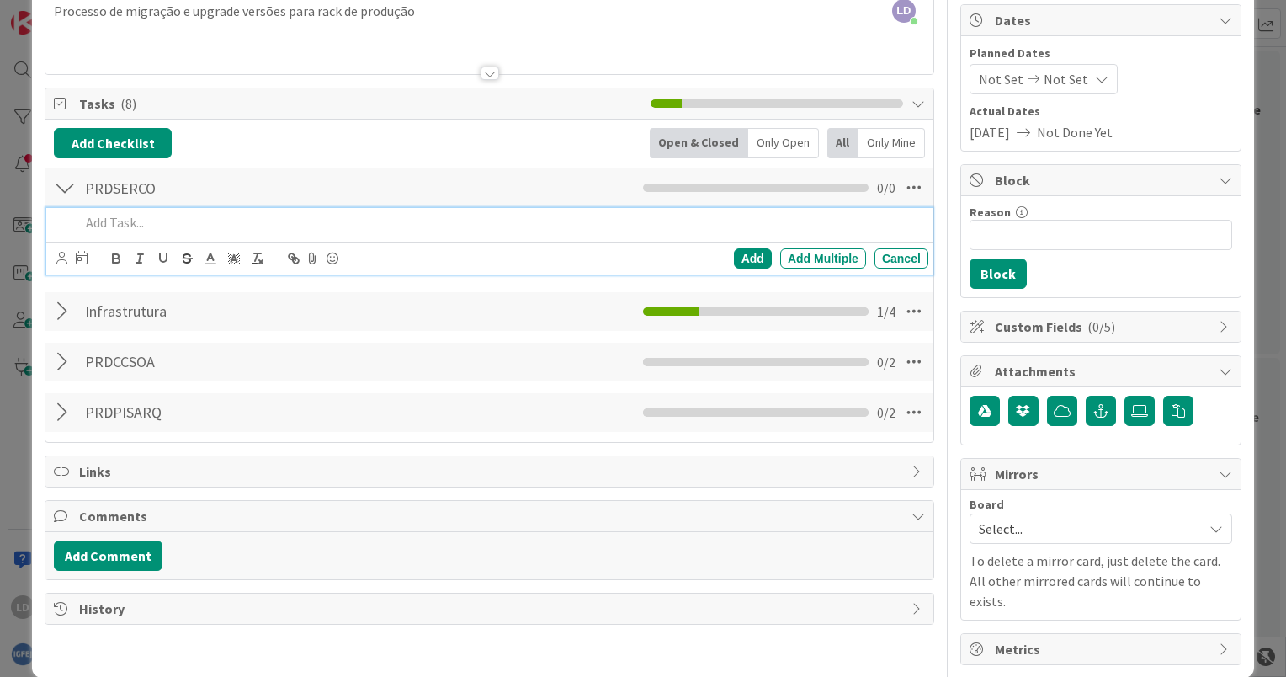
click at [63, 353] on div at bounding box center [65, 362] width 22 height 30
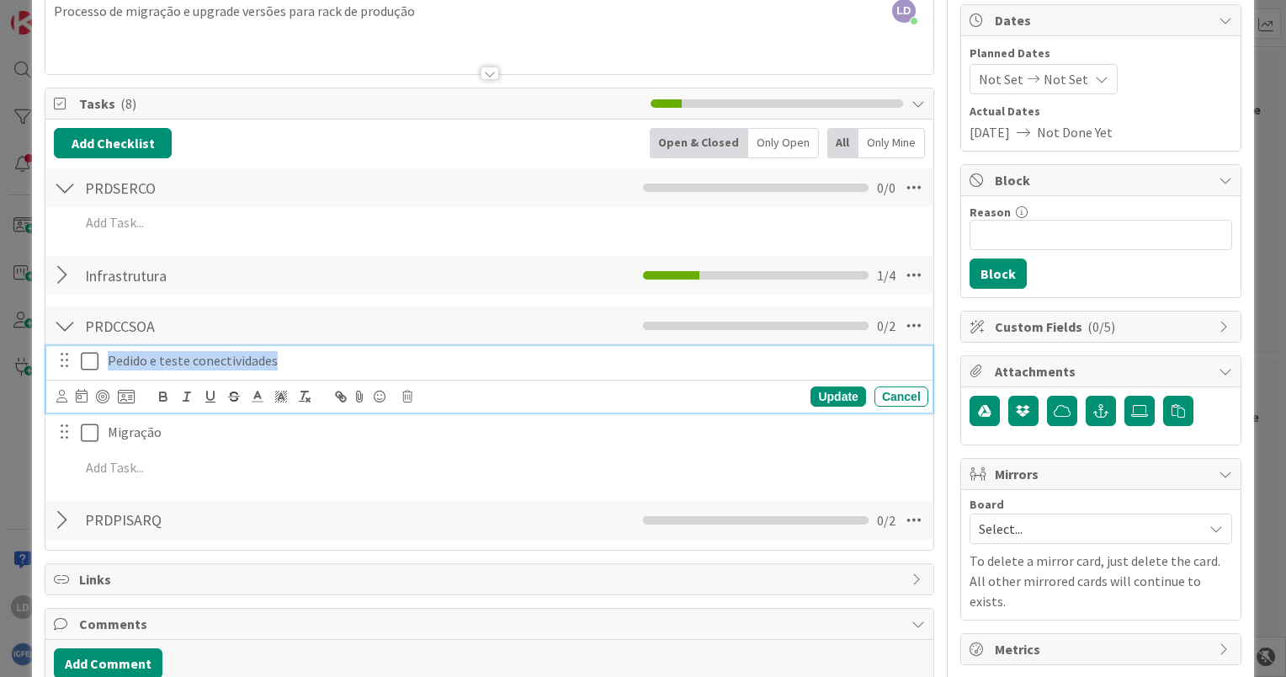
drag, startPoint x: 327, startPoint y: 367, endPoint x: 103, endPoint y: 353, distance: 224.3
click at [103, 353] on div "Pedido e teste conectividades" at bounding box center [514, 360] width 827 height 29
copy p "Pedido e teste conectividades"
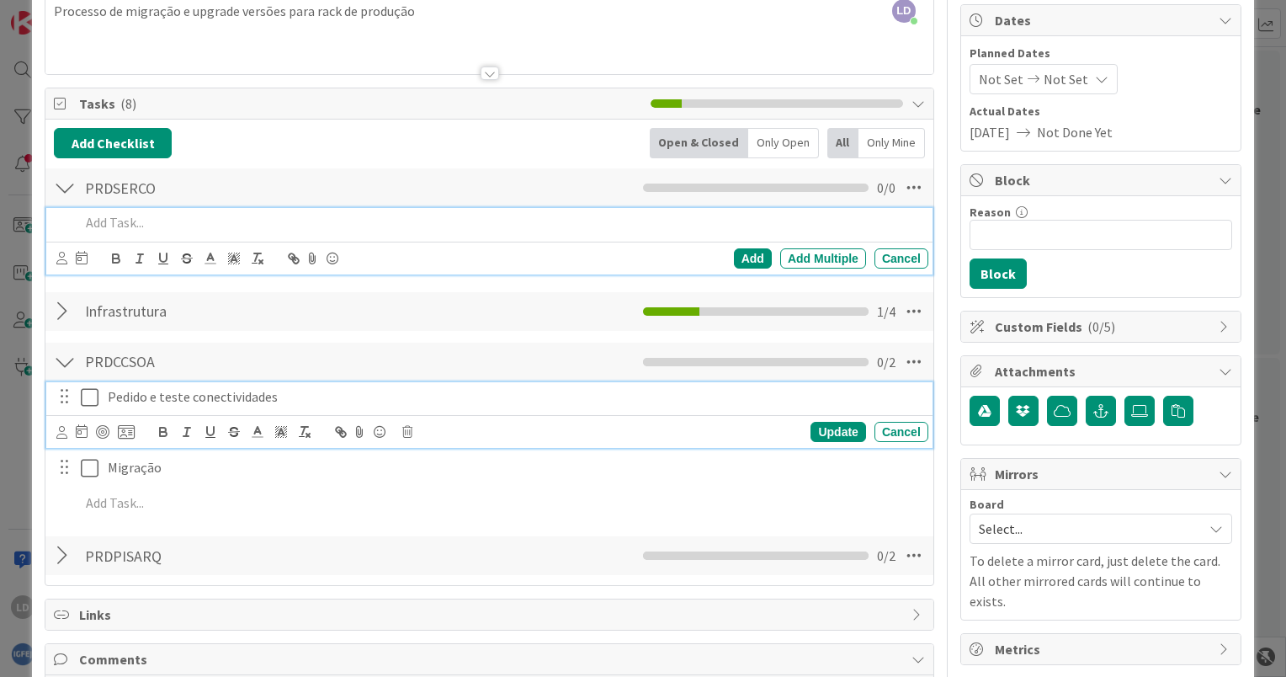
click at [229, 219] on p at bounding box center [501, 222] width 842 height 19
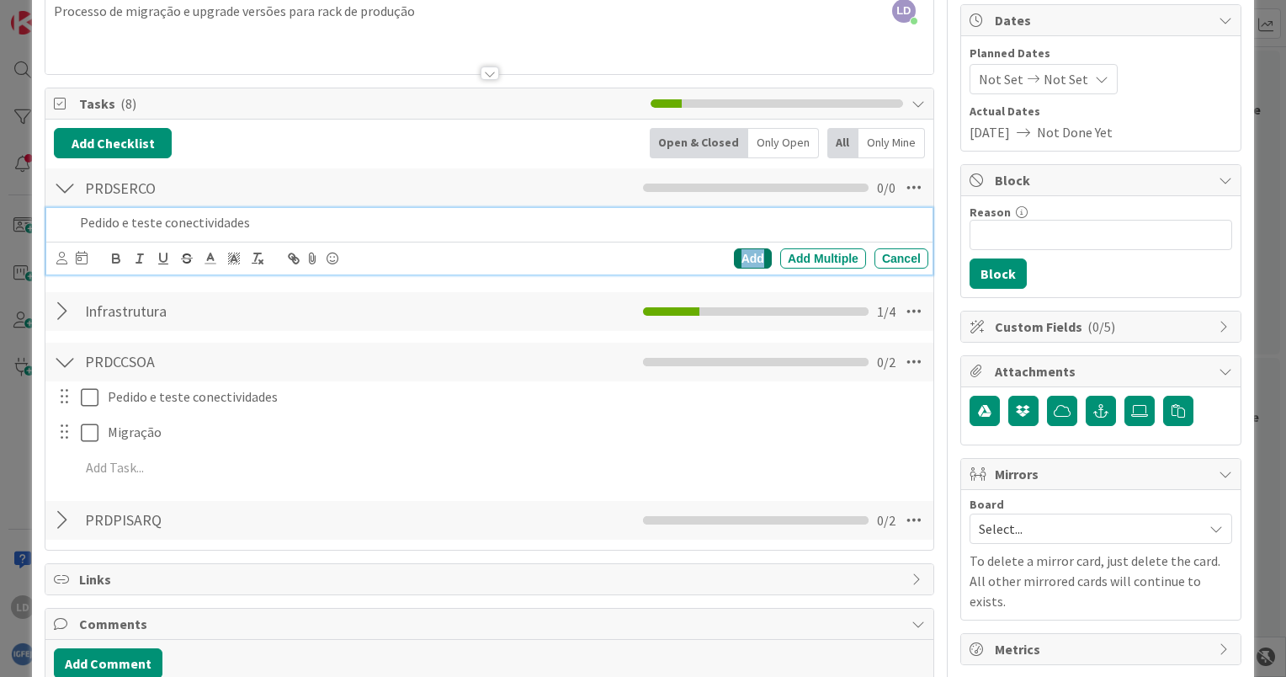
click at [735, 256] on div "Add" at bounding box center [753, 258] width 38 height 20
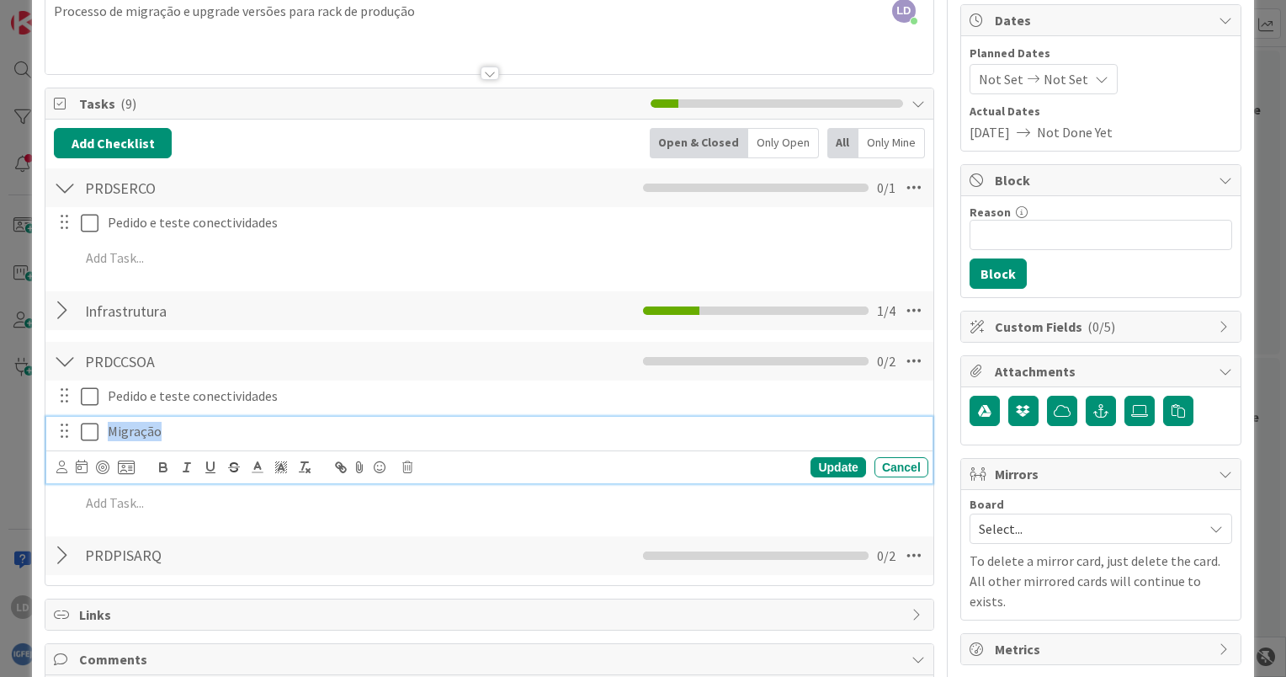
drag, startPoint x: 175, startPoint y: 433, endPoint x: 101, endPoint y: 427, distance: 74.4
click at [101, 427] on div "Migração" at bounding box center [514, 431] width 827 height 29
copy p "Migração"
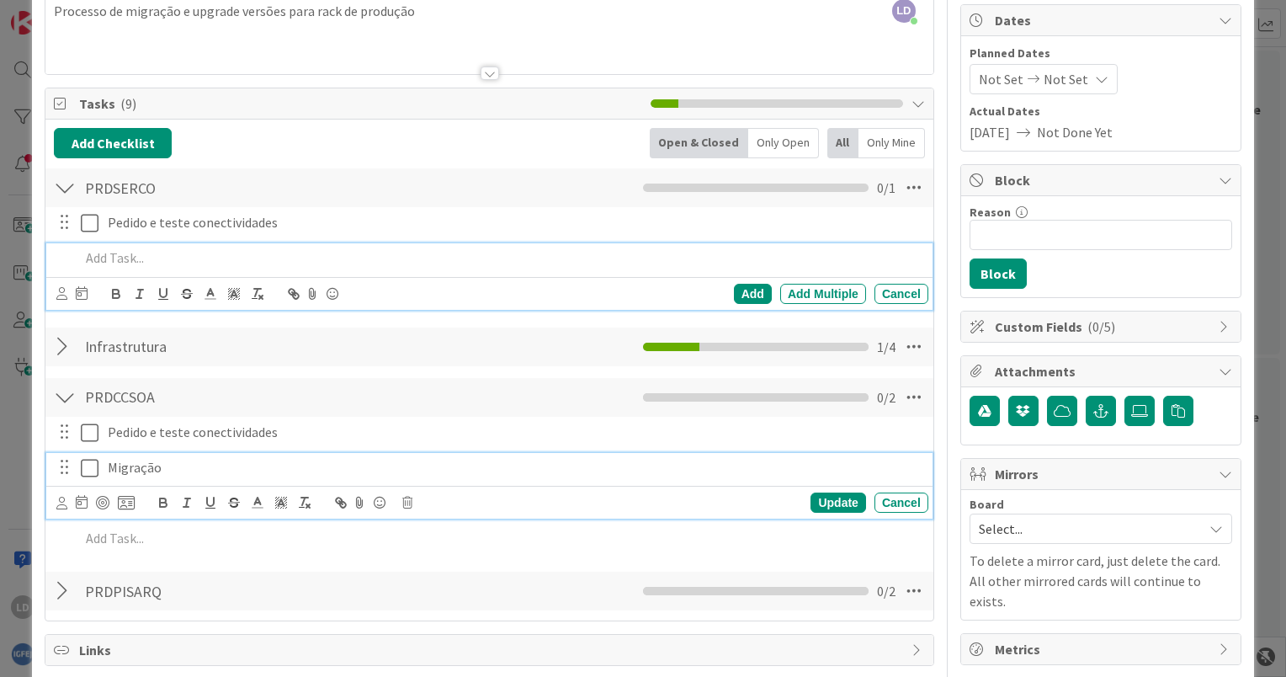
click at [108, 256] on p at bounding box center [501, 257] width 842 height 19
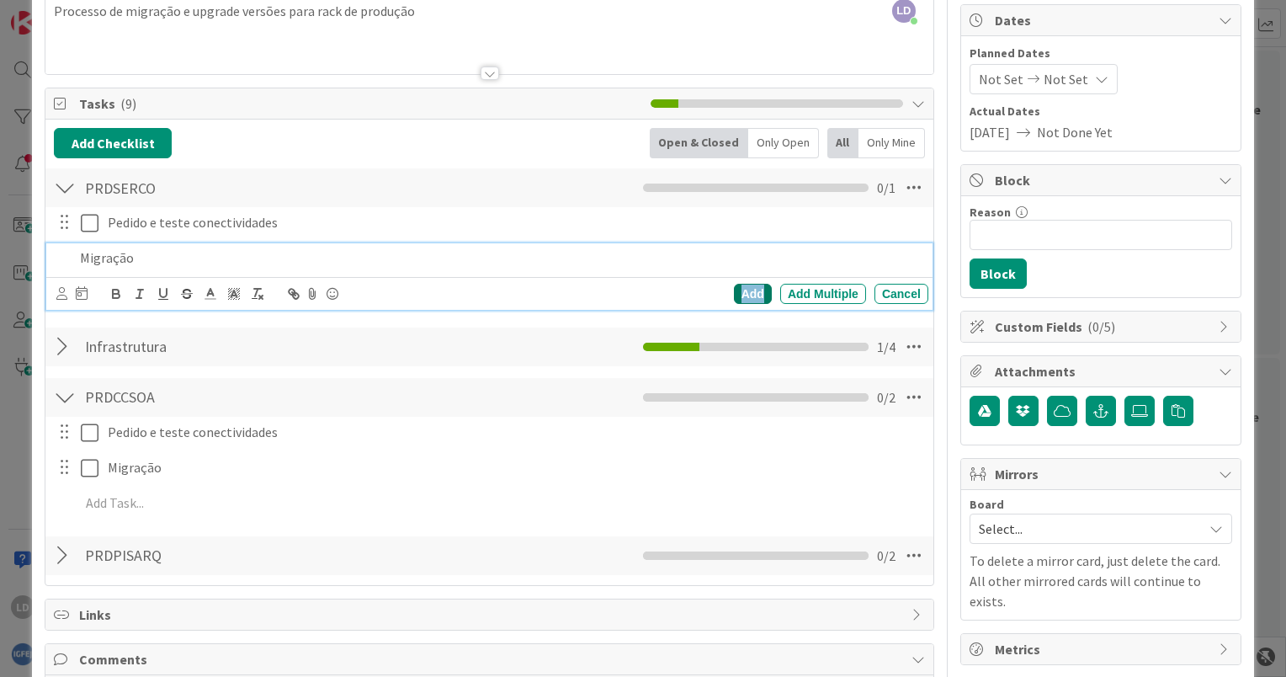
click at [740, 286] on div "Add" at bounding box center [753, 294] width 38 height 20
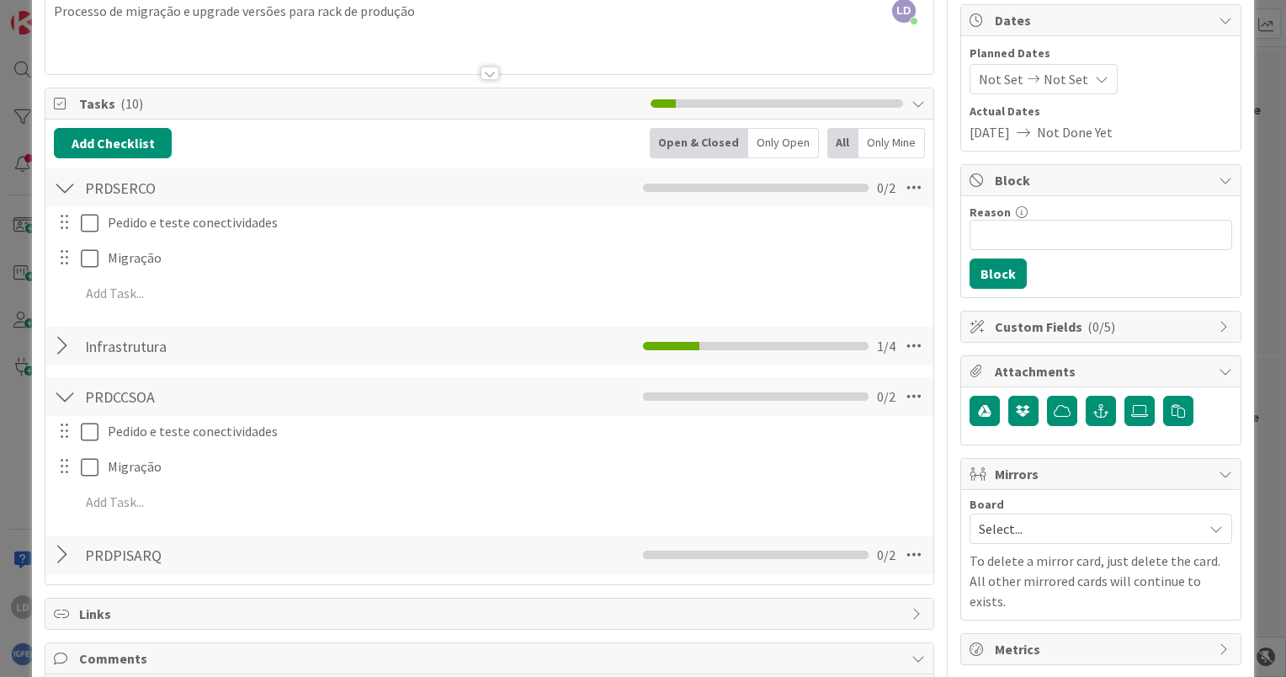
click at [71, 184] on div at bounding box center [65, 188] width 22 height 30
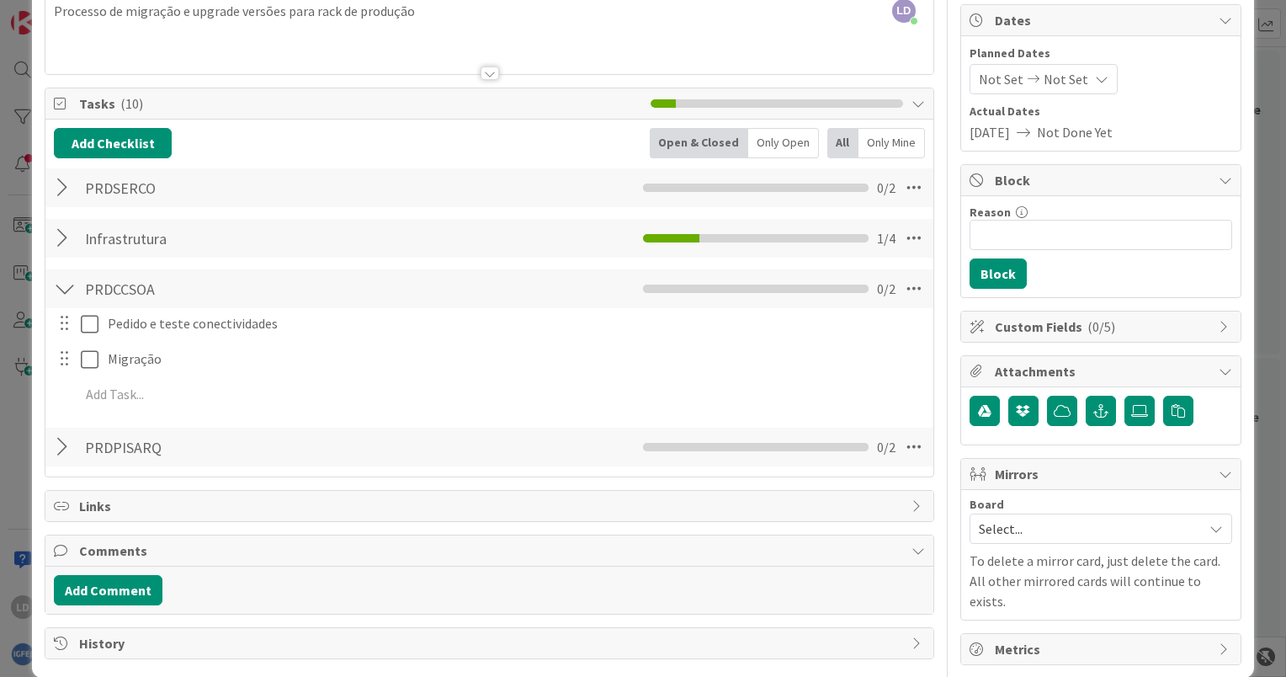
click at [62, 279] on div at bounding box center [65, 289] width 22 height 30
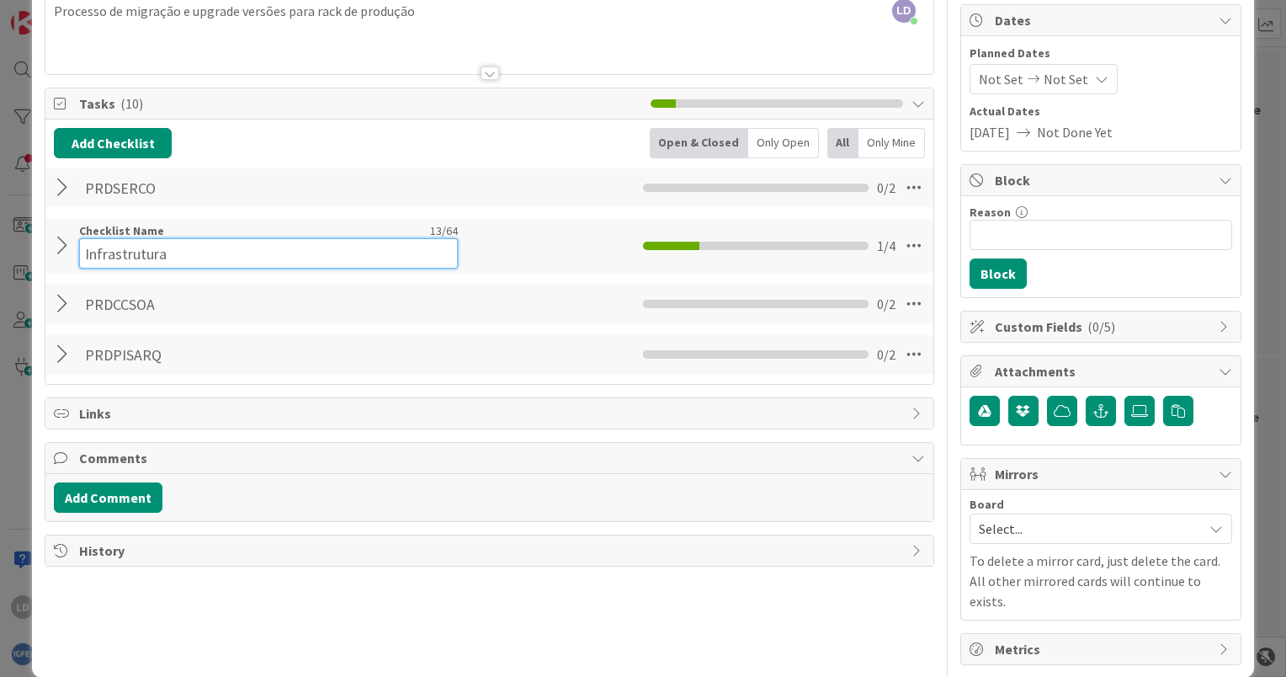
click at [316, 239] on input "Infrastrutura" at bounding box center [268, 253] width 379 height 30
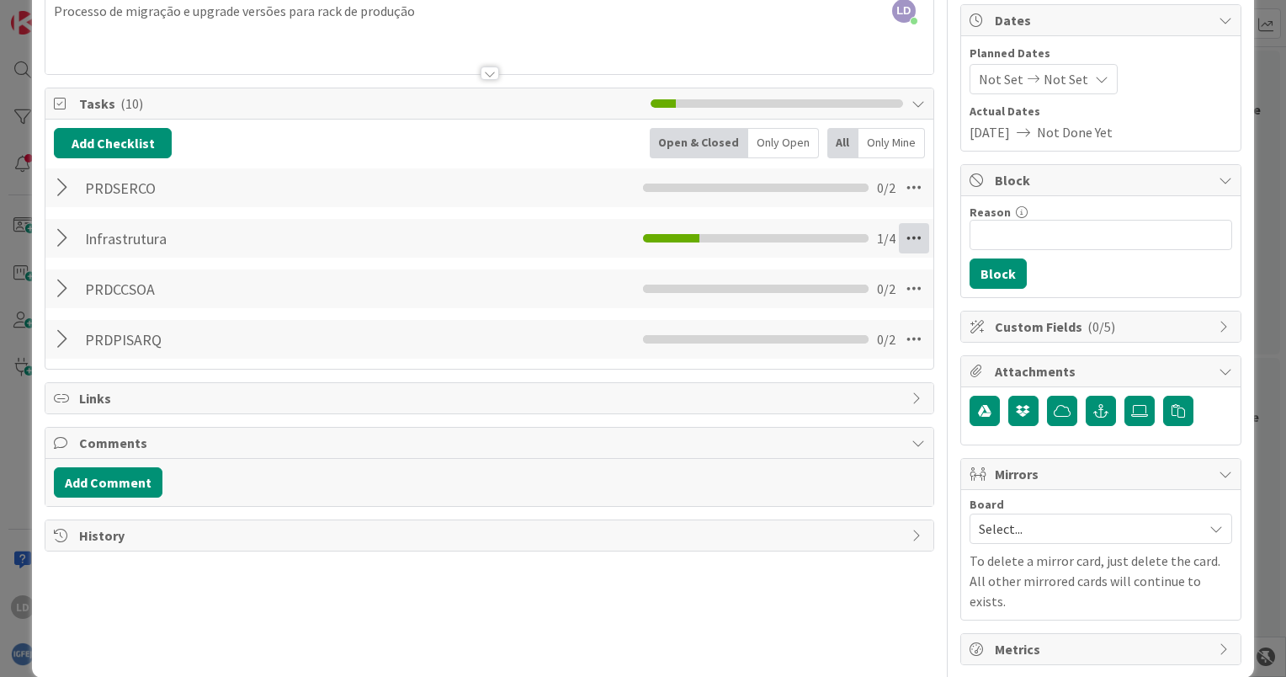
click at [899, 244] on icon at bounding box center [914, 238] width 30 height 30
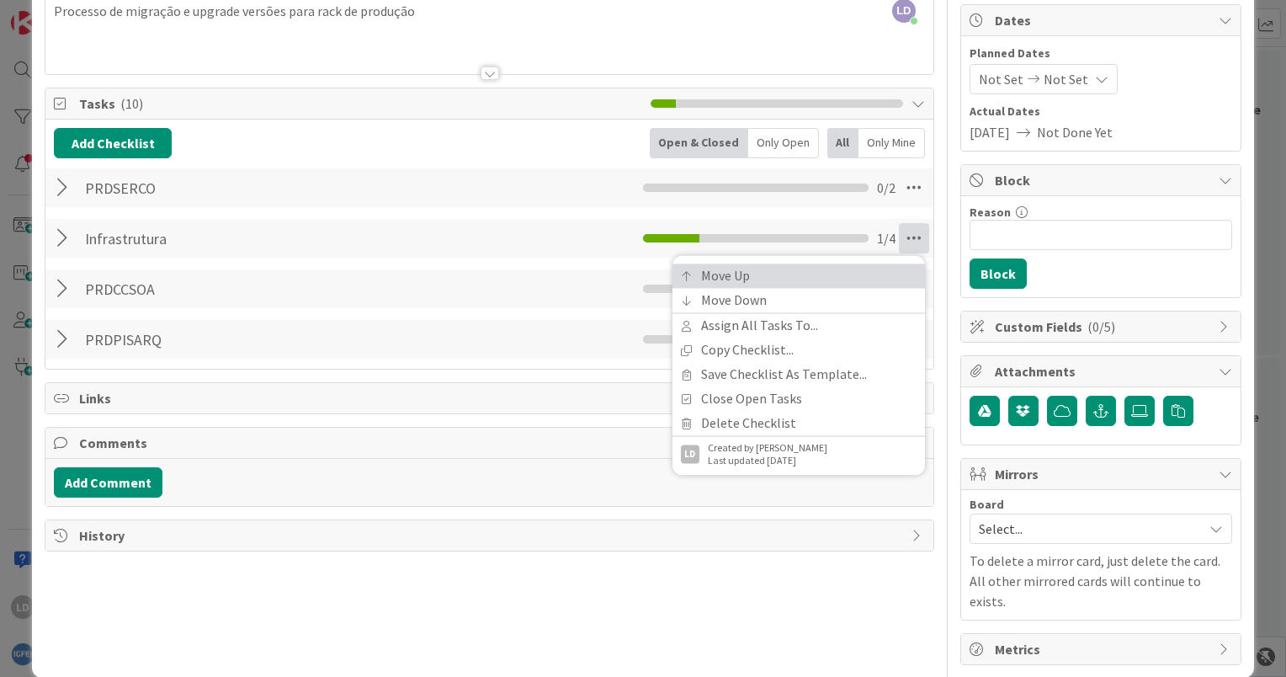
click at [805, 276] on link "Move Up" at bounding box center [798, 275] width 252 height 24
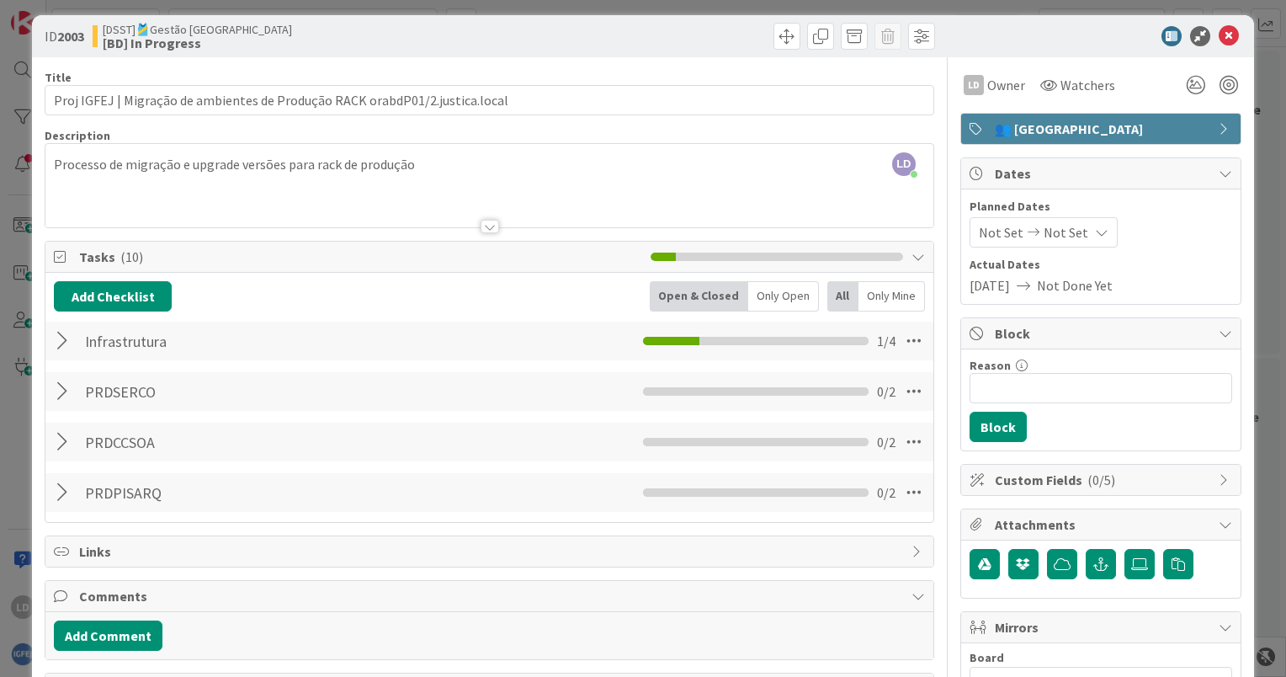
scroll to position [0, 0]
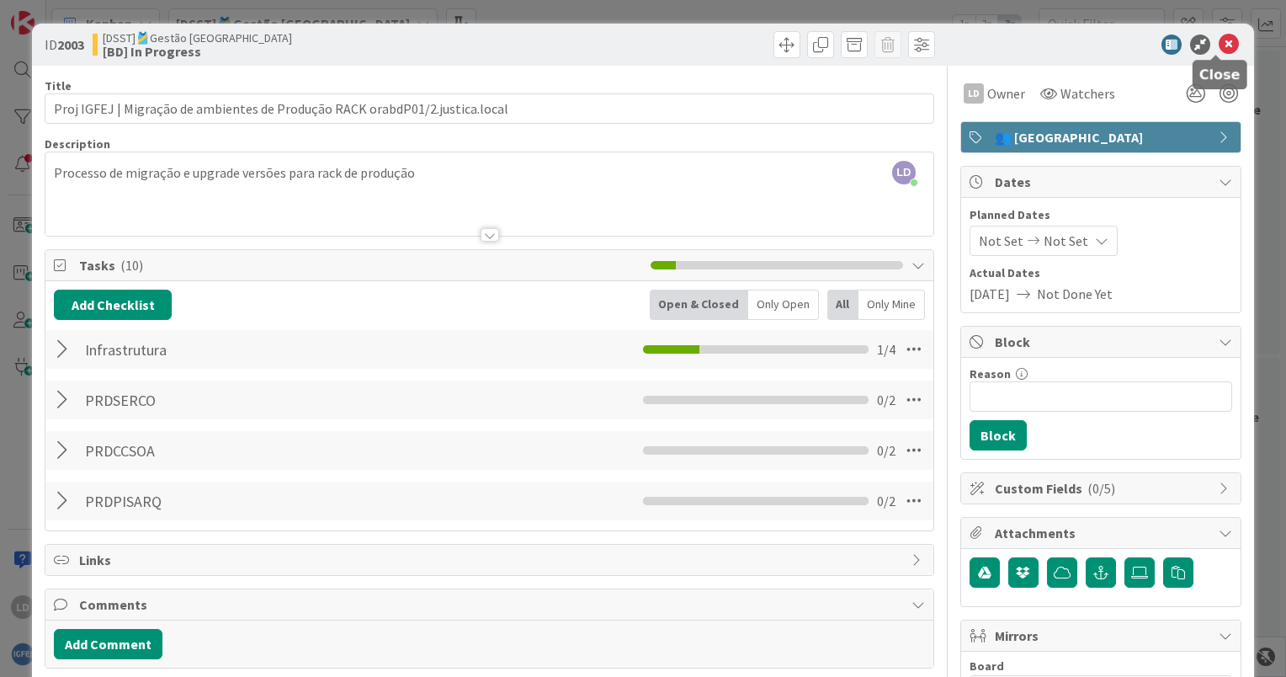
click at [1219, 43] on icon at bounding box center [1229, 45] width 20 height 20
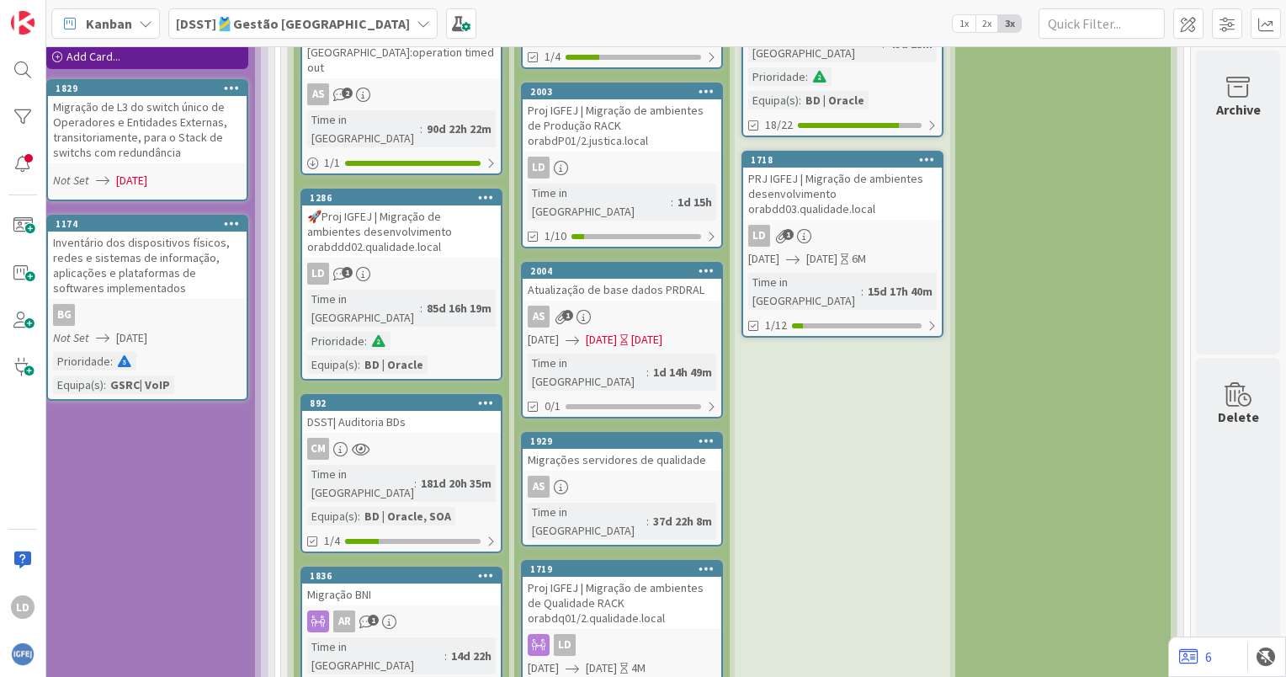
scroll to position [4797, 1633]
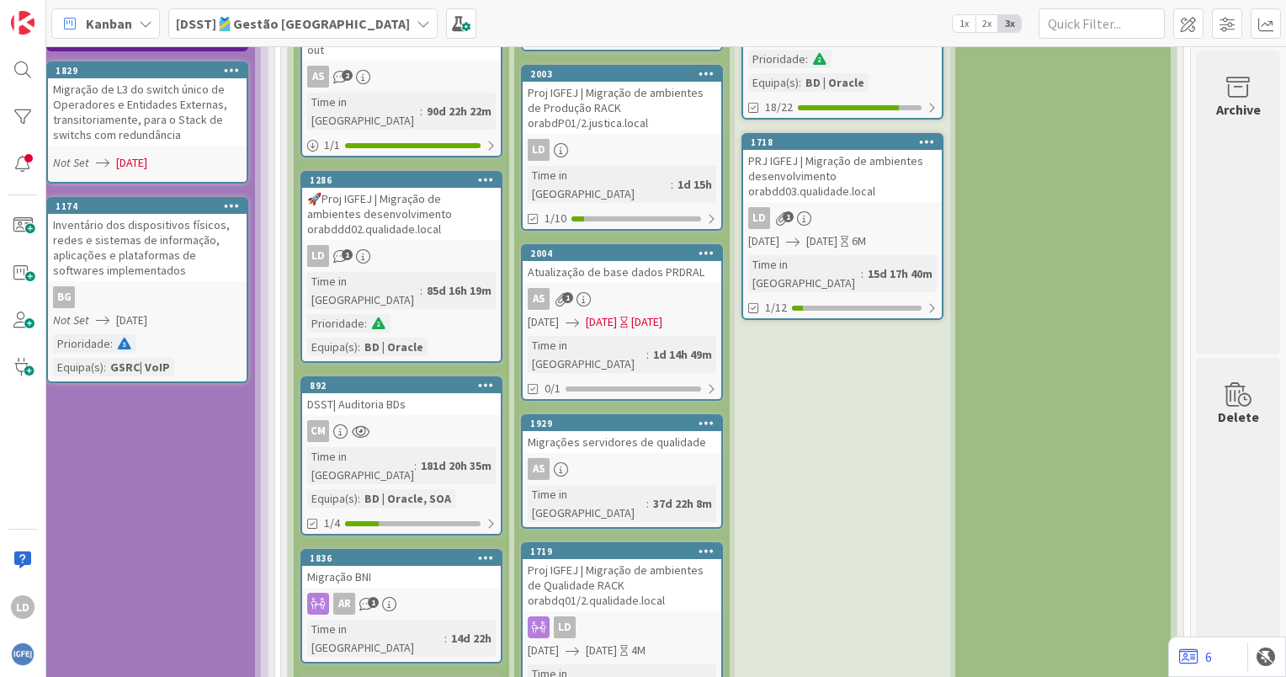
click at [624, 559] on div "Proj IGFEJ | Migração de ambientes de Qualidade RACK orabdq01/2.qualidade.local" at bounding box center [622, 585] width 199 height 52
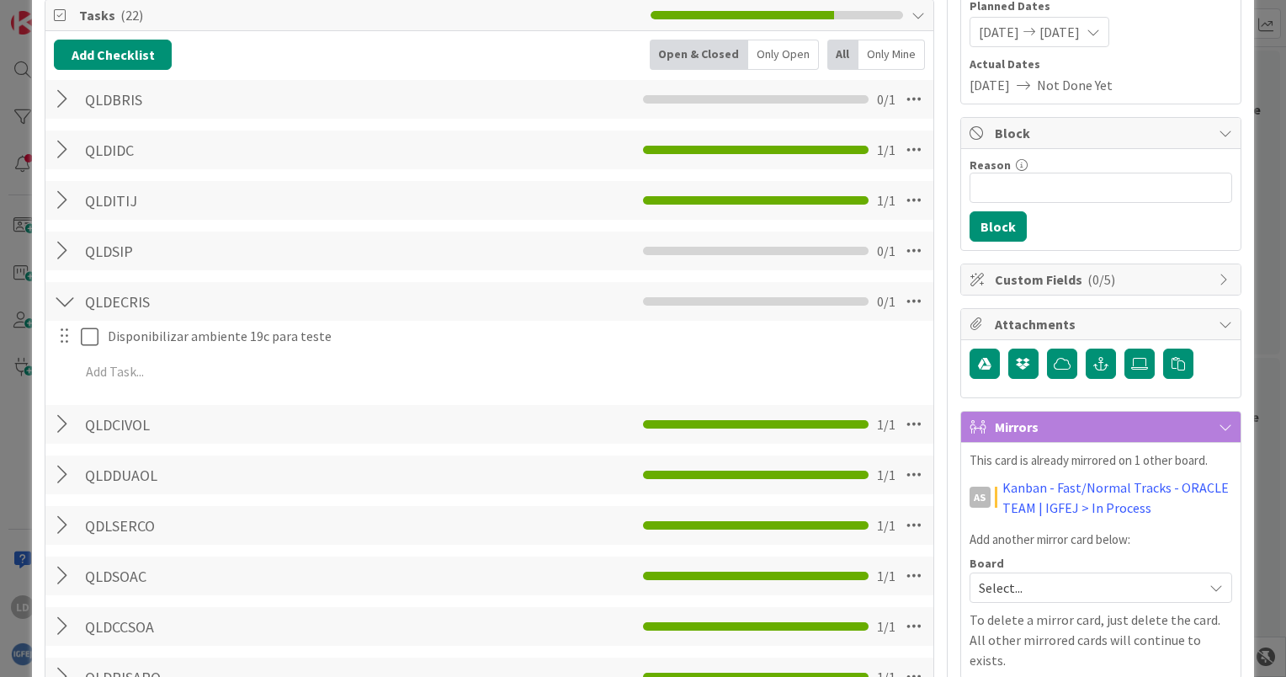
scroll to position [252, 0]
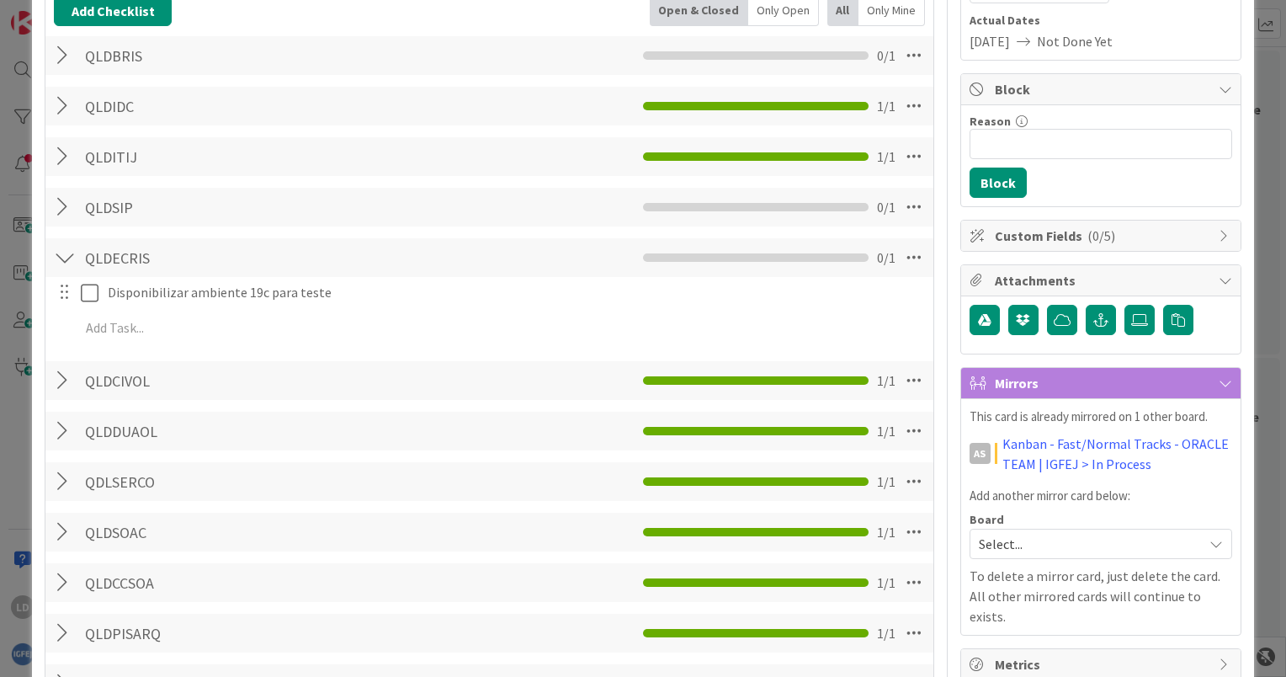
click at [64, 252] on div at bounding box center [65, 257] width 22 height 30
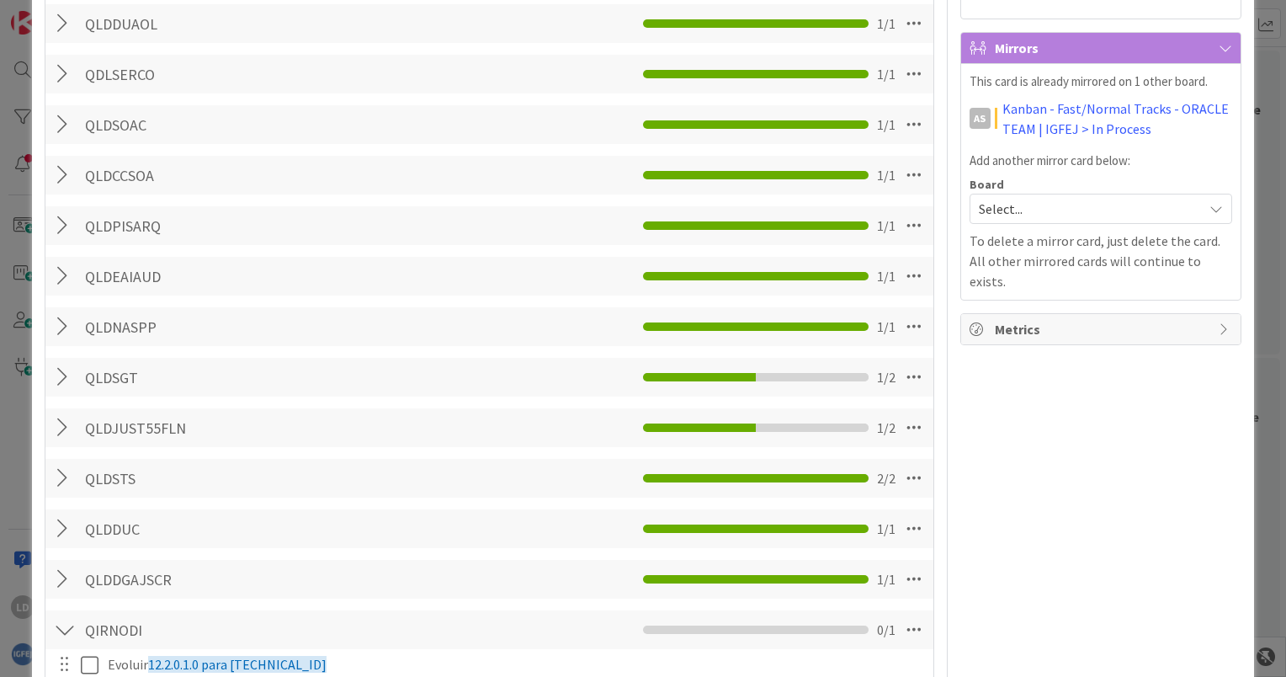
scroll to position [589, 0]
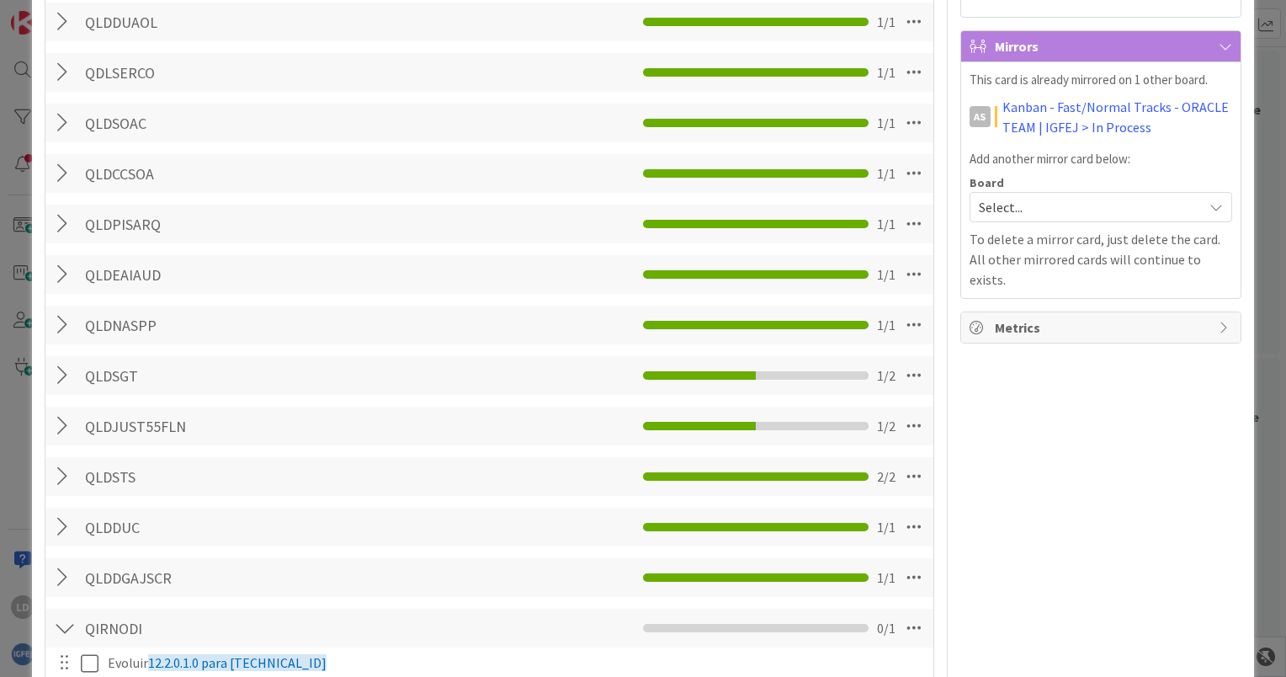
click at [61, 375] on div at bounding box center [65, 375] width 22 height 30
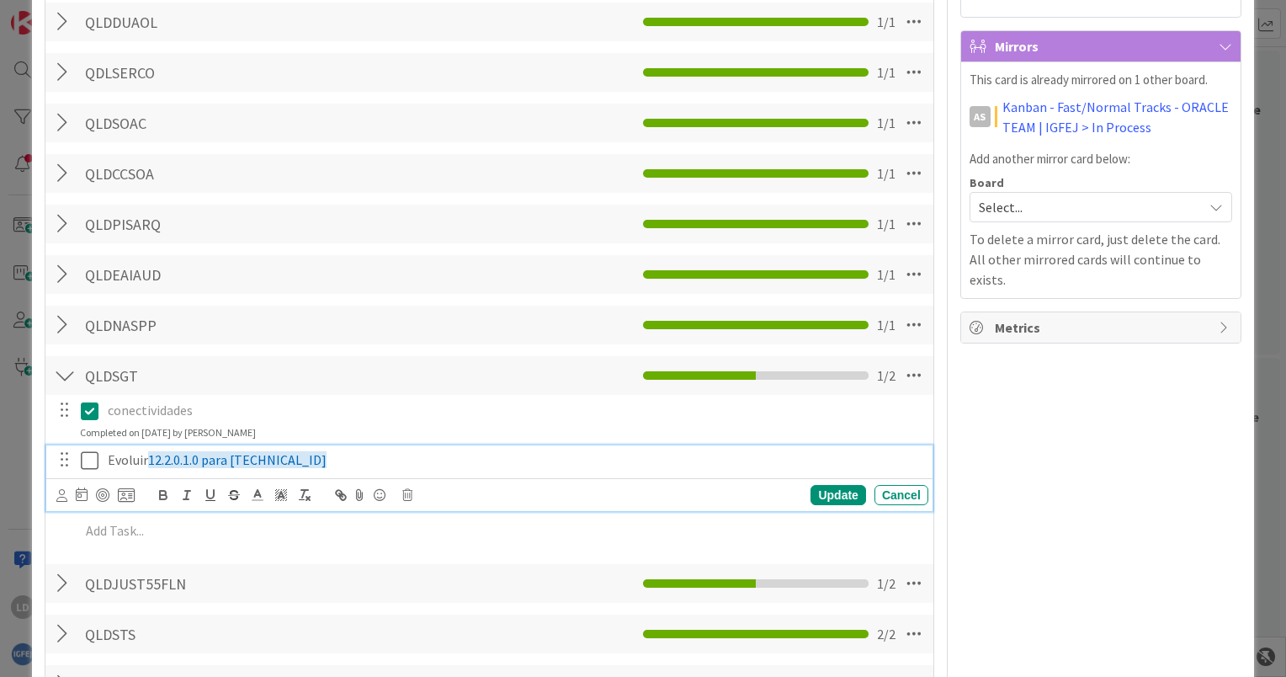
click at [88, 460] on icon at bounding box center [90, 460] width 18 height 20
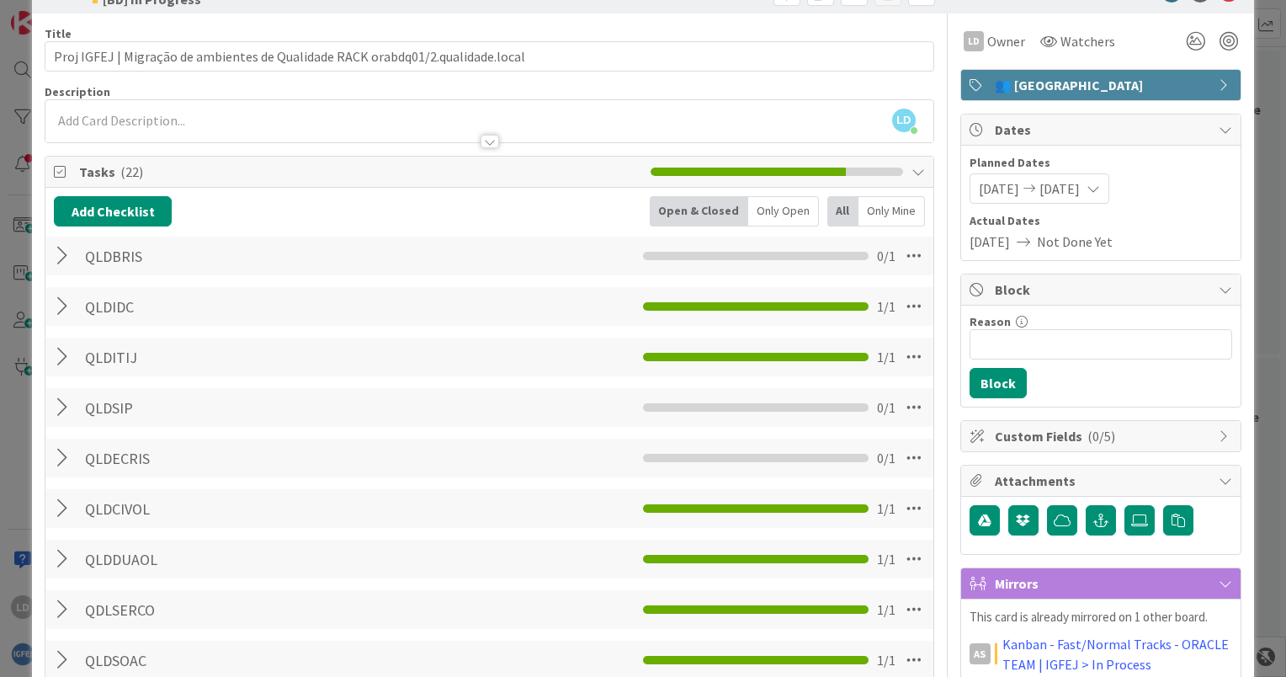
scroll to position [0, 0]
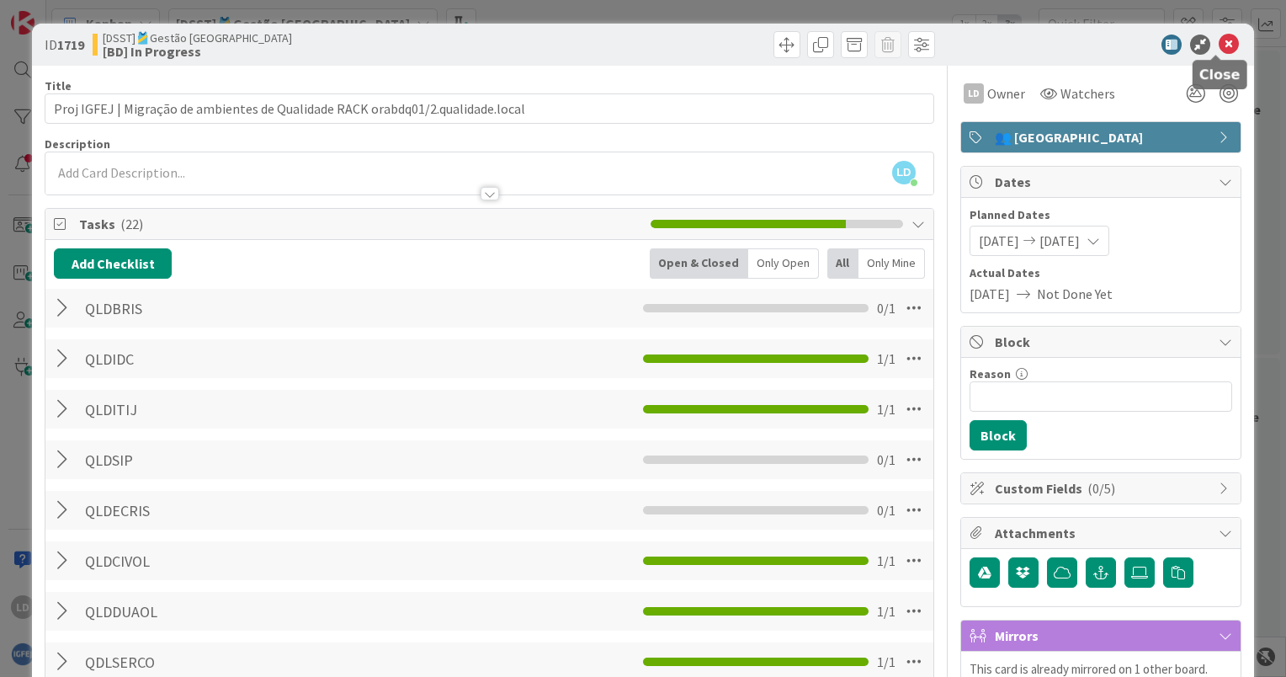
click at [1221, 44] on icon at bounding box center [1229, 45] width 20 height 20
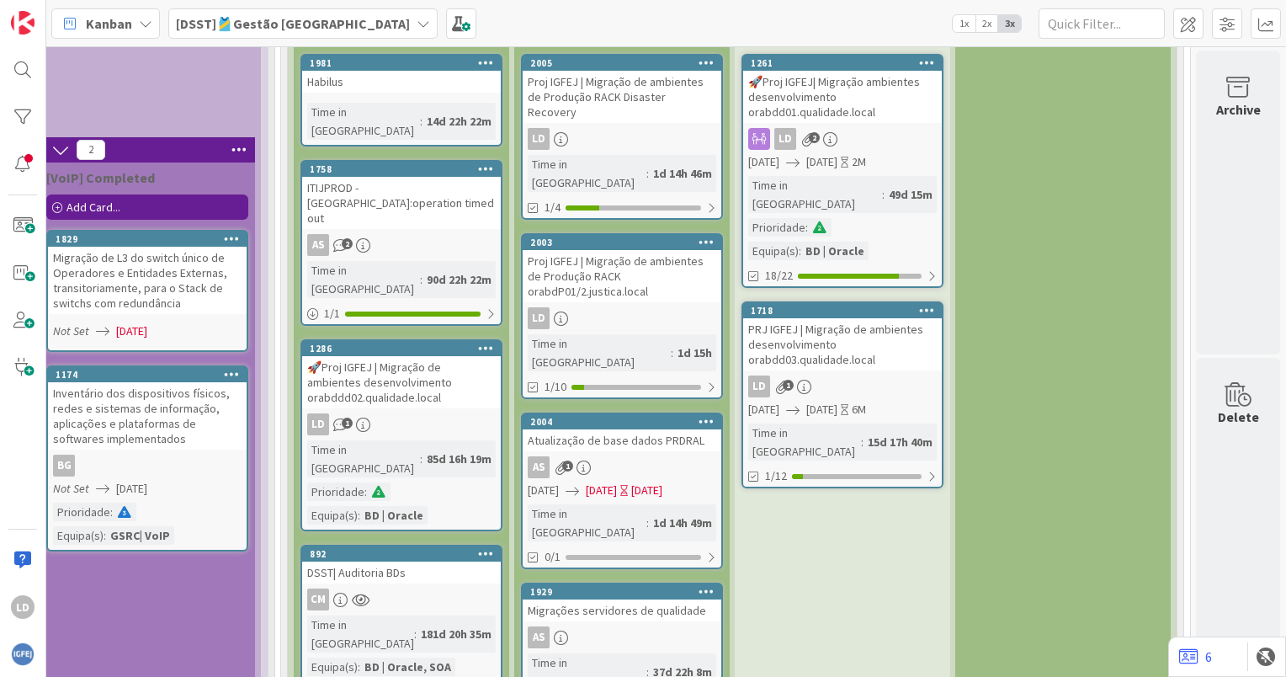
scroll to position [4461, 1633]
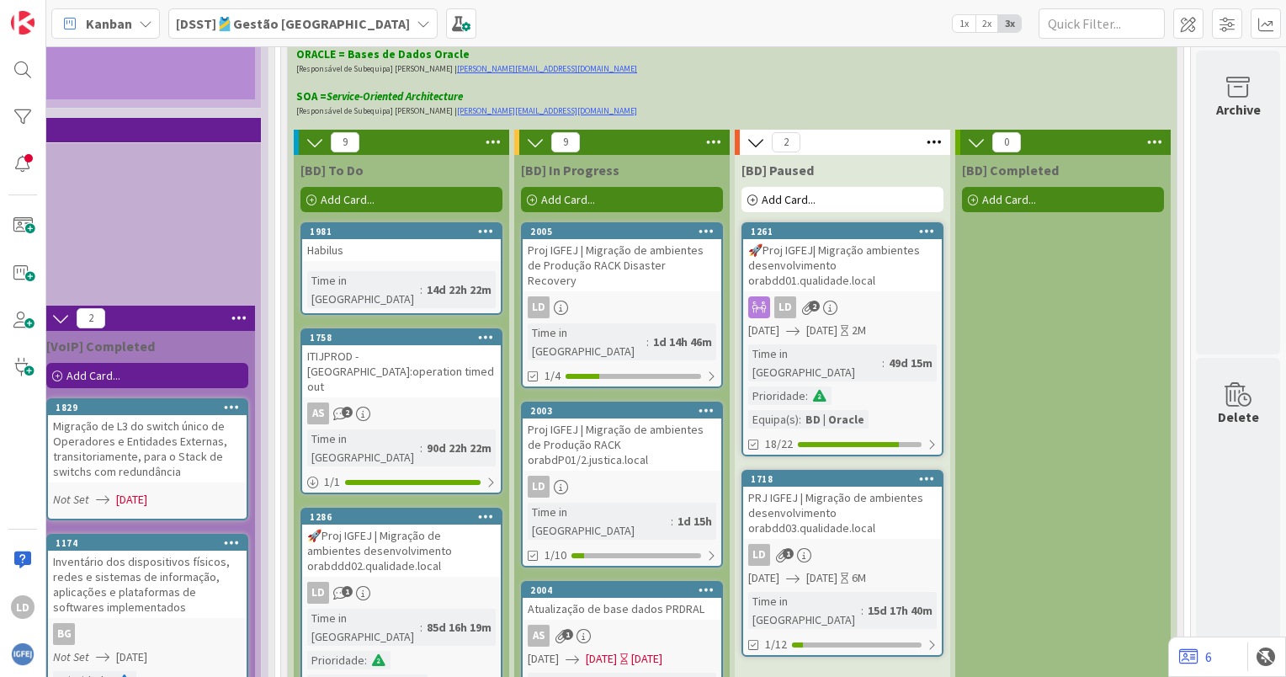
click at [630, 598] on div "Atualização de base dados PRDRAL" at bounding box center [622, 609] width 199 height 22
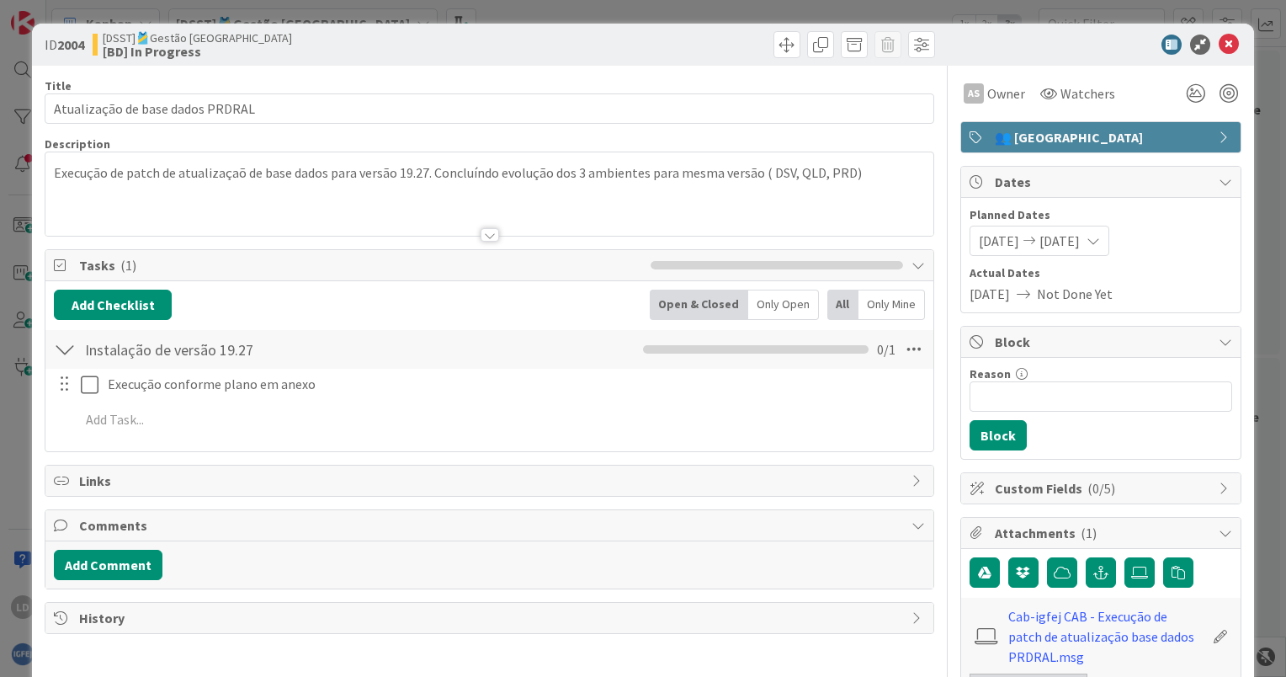
click at [980, 232] on span "[DATE]" at bounding box center [999, 241] width 40 height 20
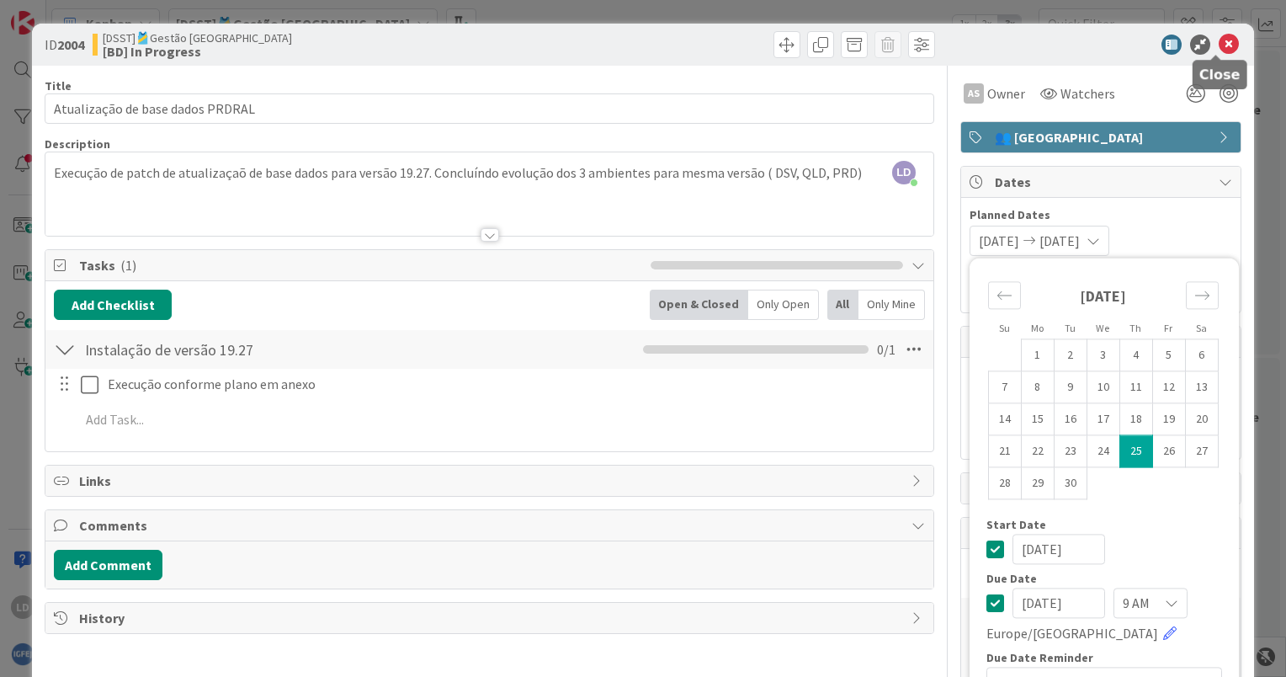
click at [1219, 40] on icon at bounding box center [1229, 45] width 20 height 20
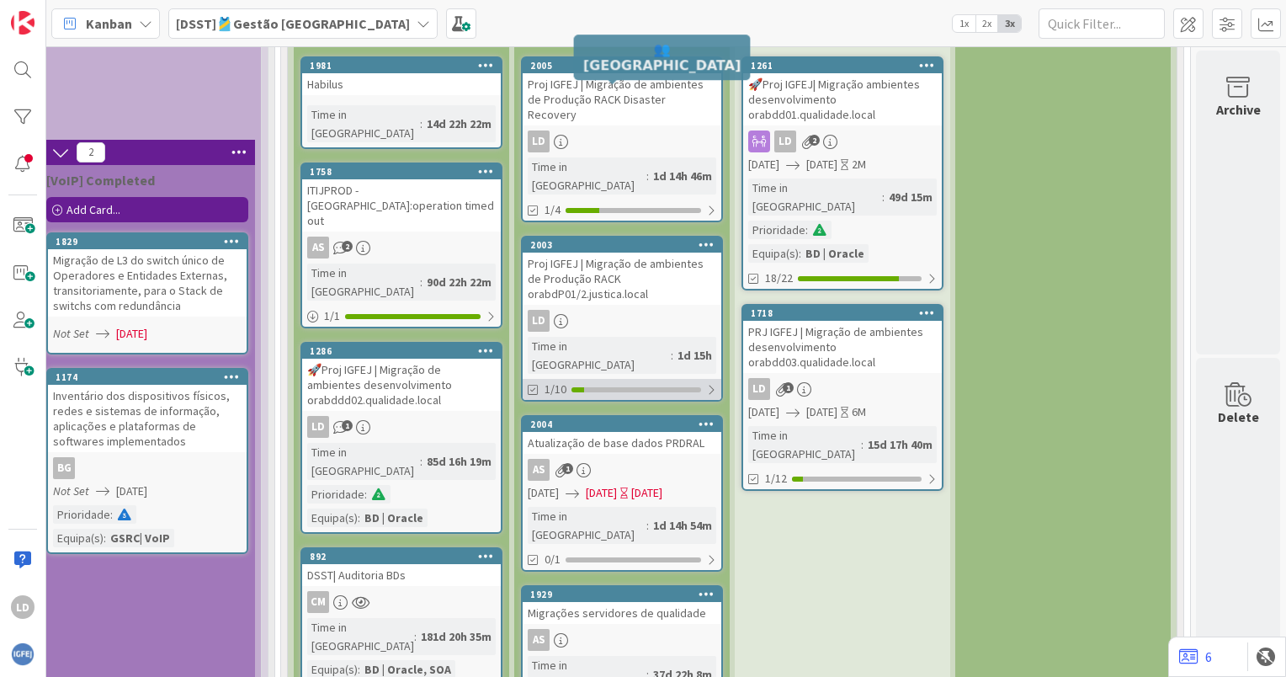
scroll to position [4629, 1633]
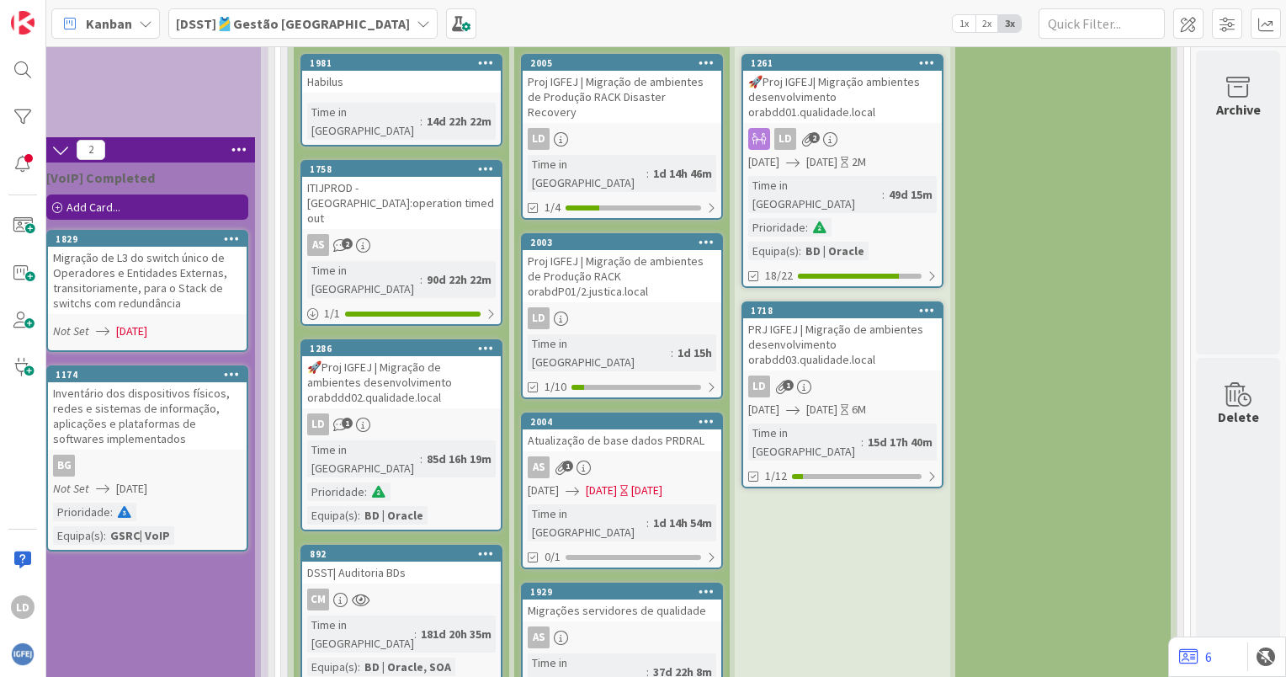
click at [609, 599] on div "Migrações servidores de qualidade" at bounding box center [622, 610] width 199 height 22
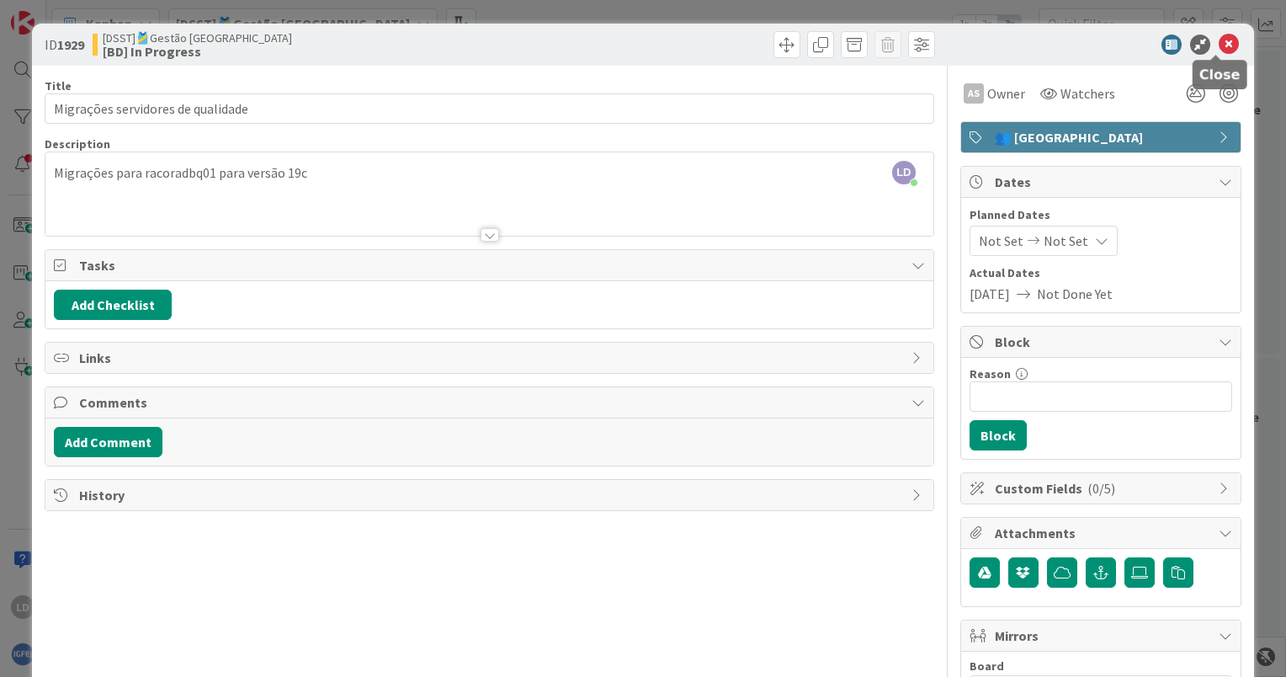
click at [1219, 48] on icon at bounding box center [1229, 45] width 20 height 20
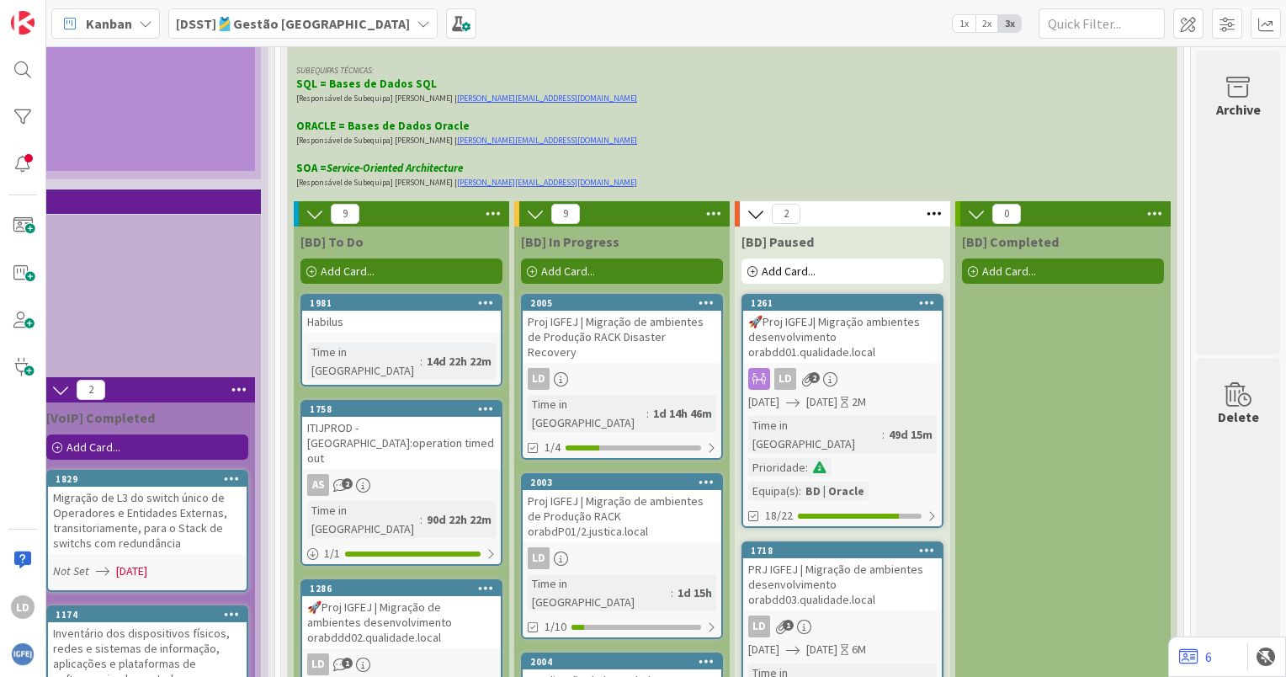
scroll to position [4292, 1633]
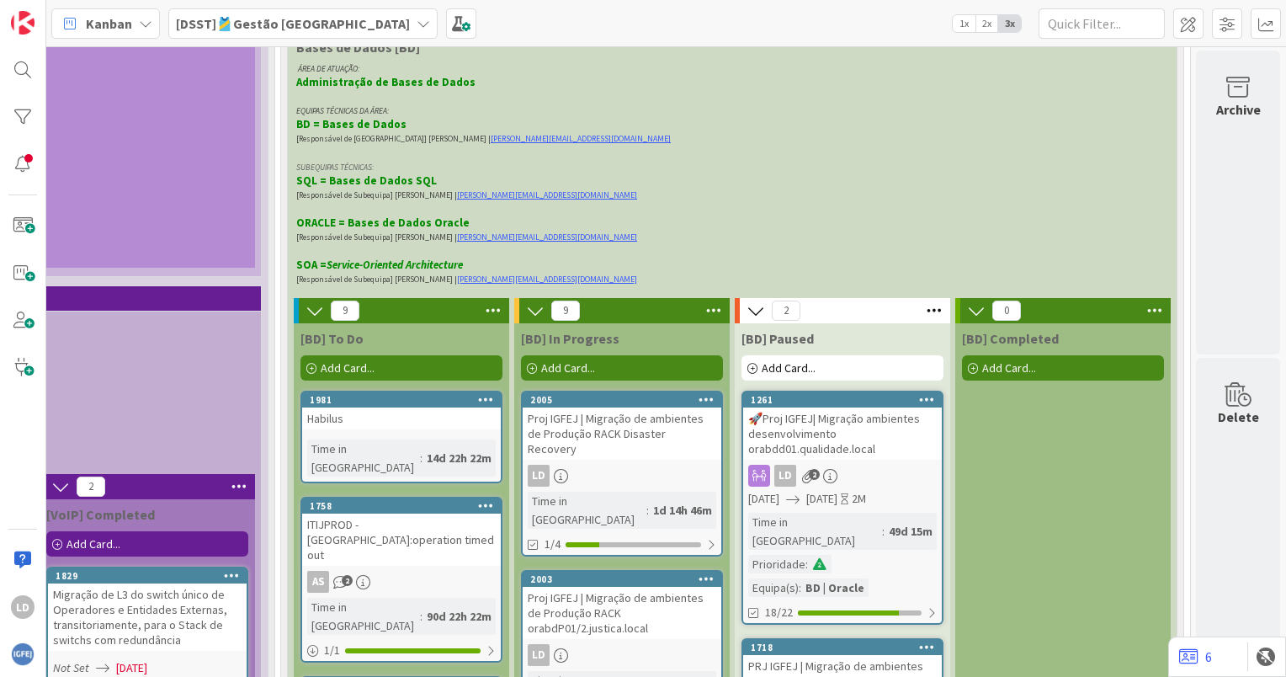
click at [838, 407] on div "🚀Proj IGFEJ| Migração ambientes desenvolvimento orabdd01.qualidade.local" at bounding box center [842, 433] width 199 height 52
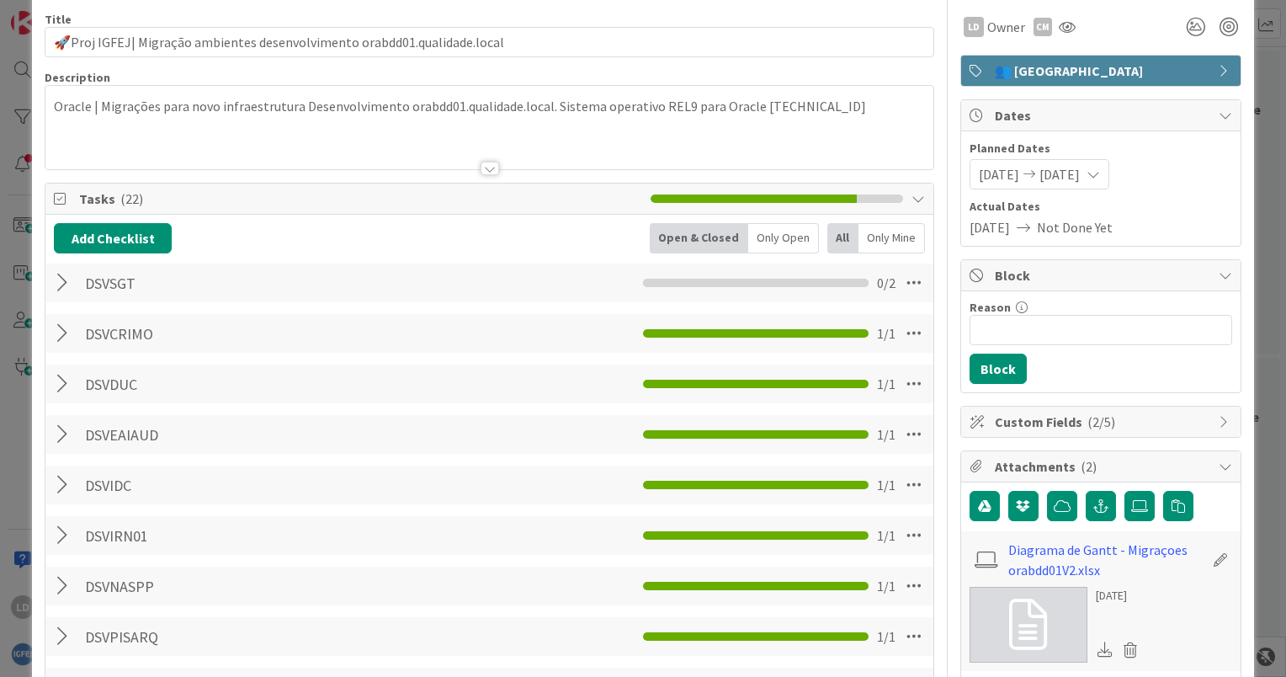
scroll to position [168, 0]
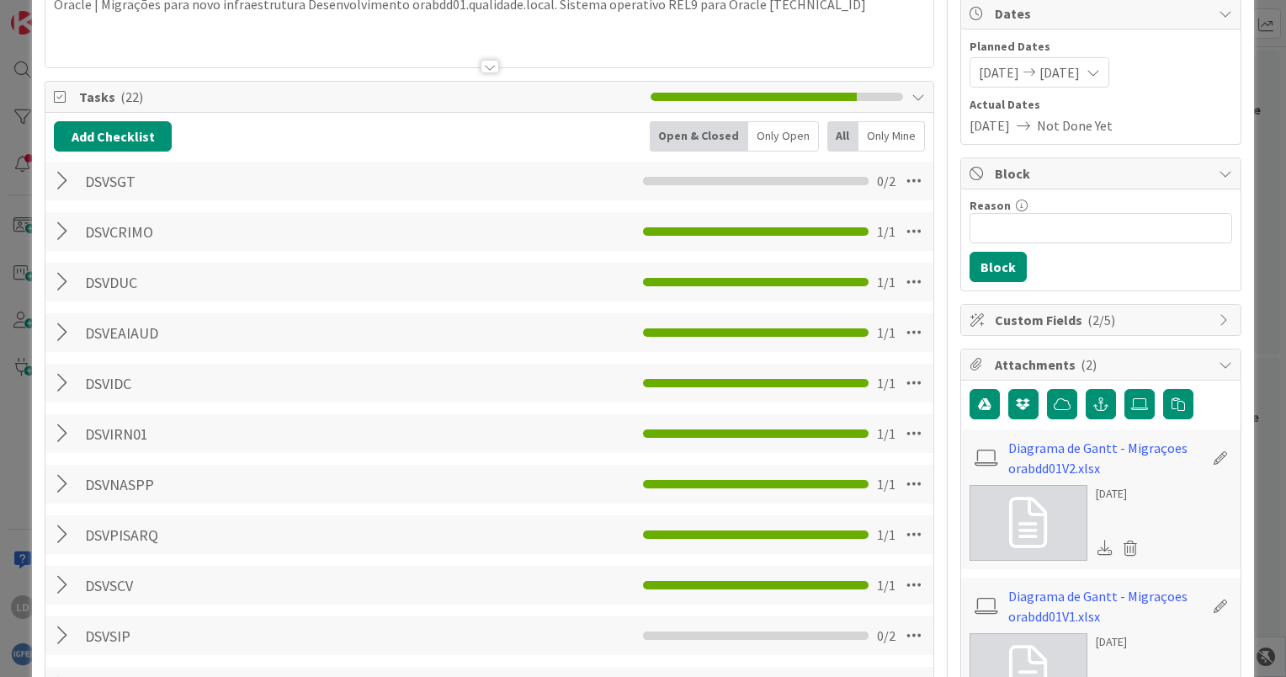
click at [60, 175] on div at bounding box center [65, 181] width 22 height 30
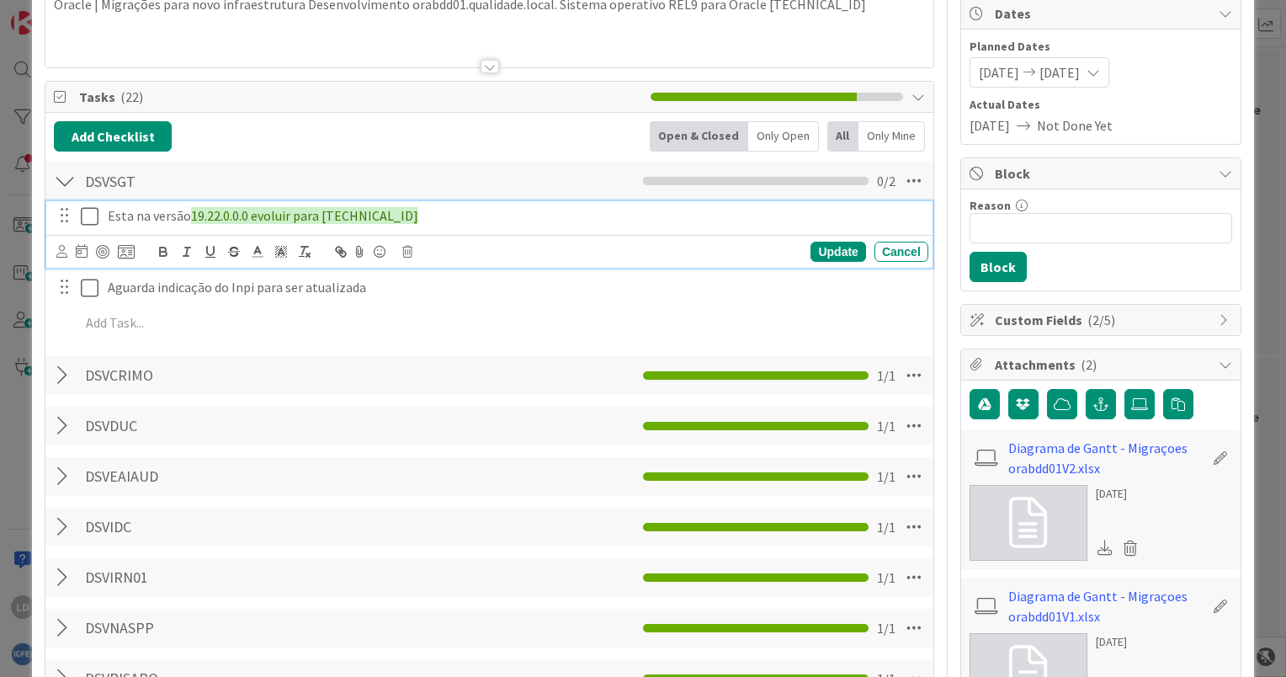
click at [87, 216] on icon at bounding box center [90, 216] width 18 height 20
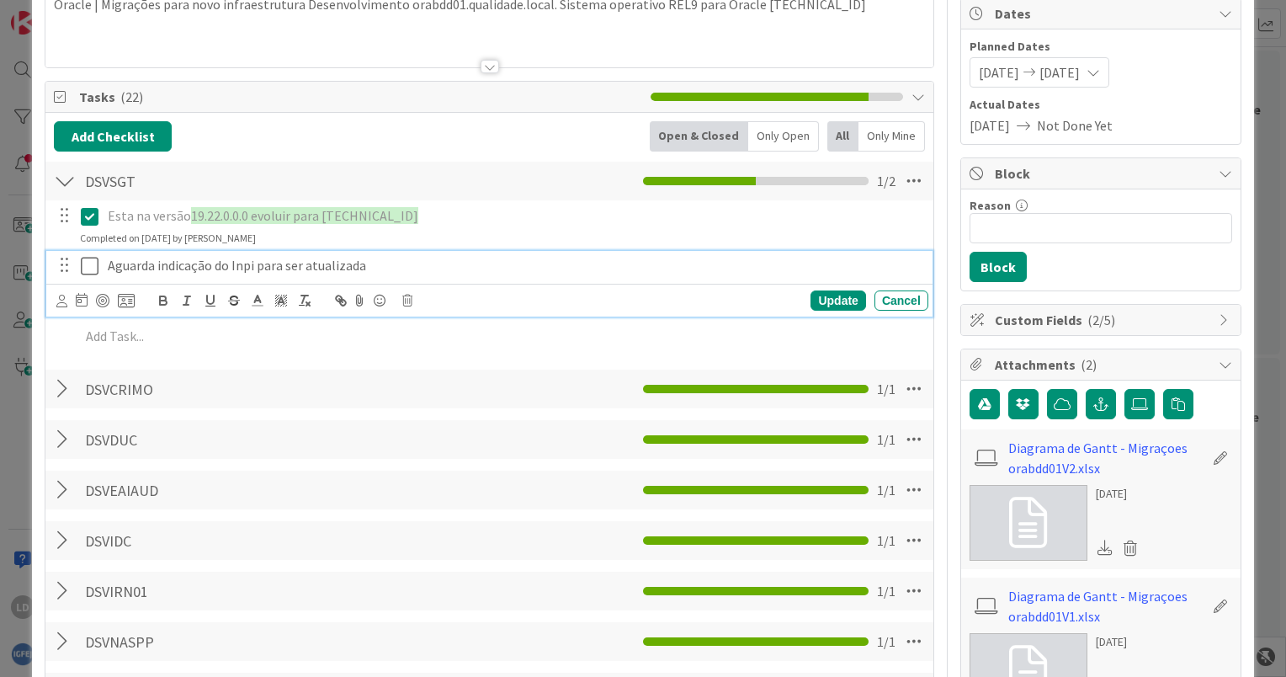
click at [84, 266] on icon at bounding box center [90, 266] width 18 height 20
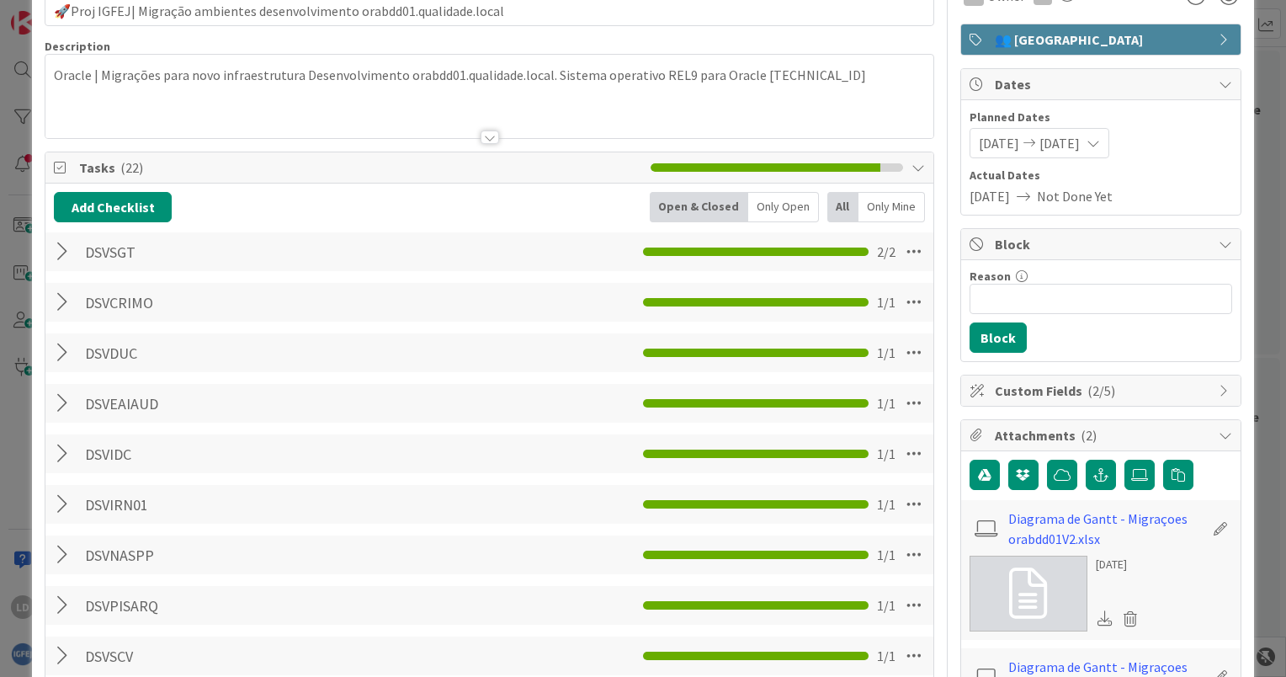
scroll to position [0, 0]
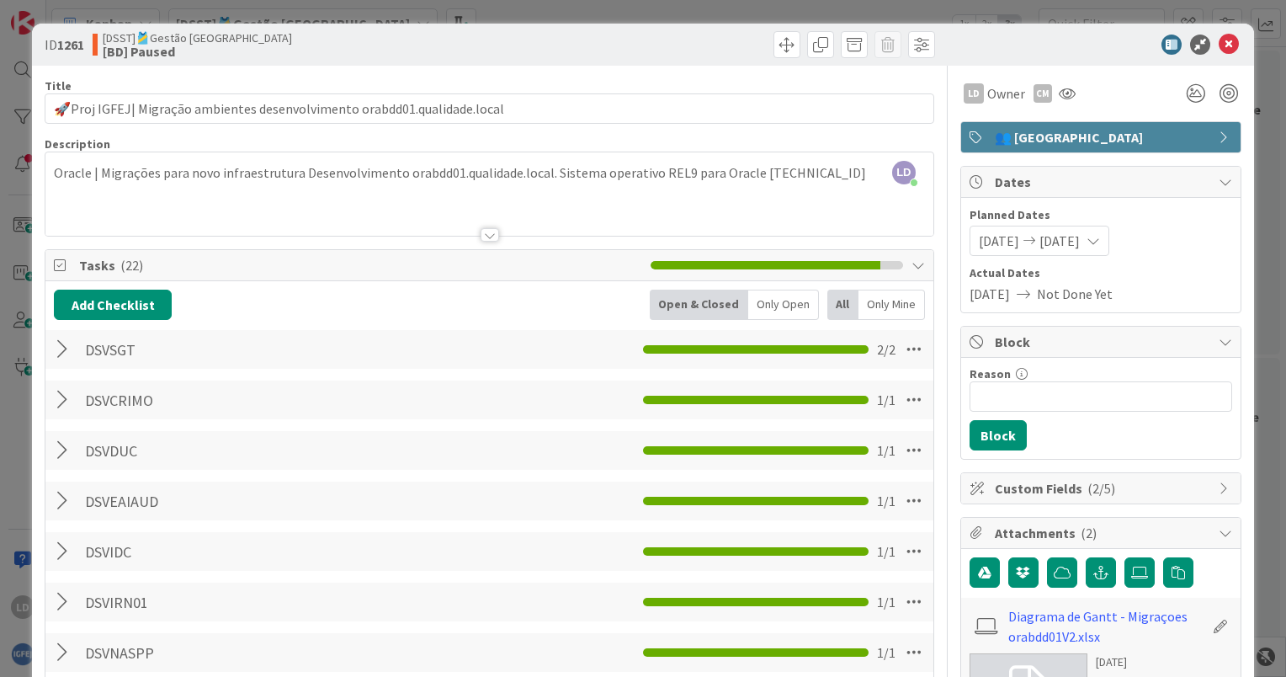
click at [1219, 37] on icon at bounding box center [1229, 45] width 20 height 20
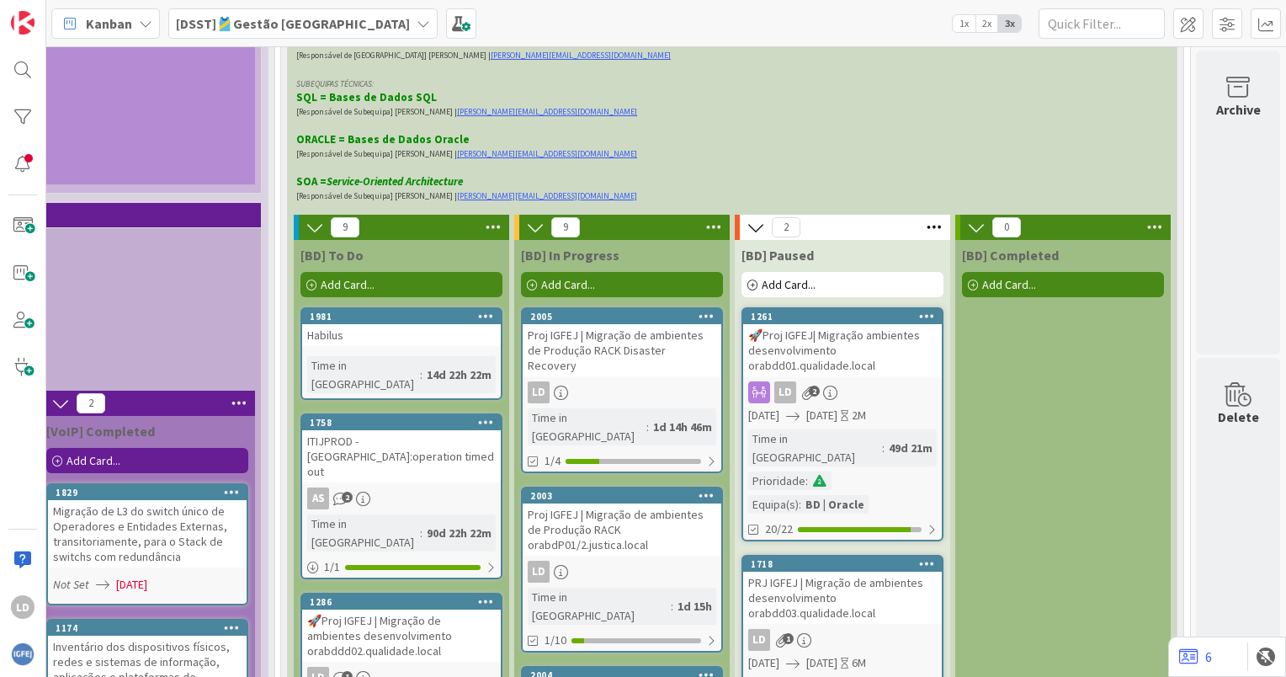
scroll to position [4376, 1633]
